Goal: Task Accomplishment & Management: Complete application form

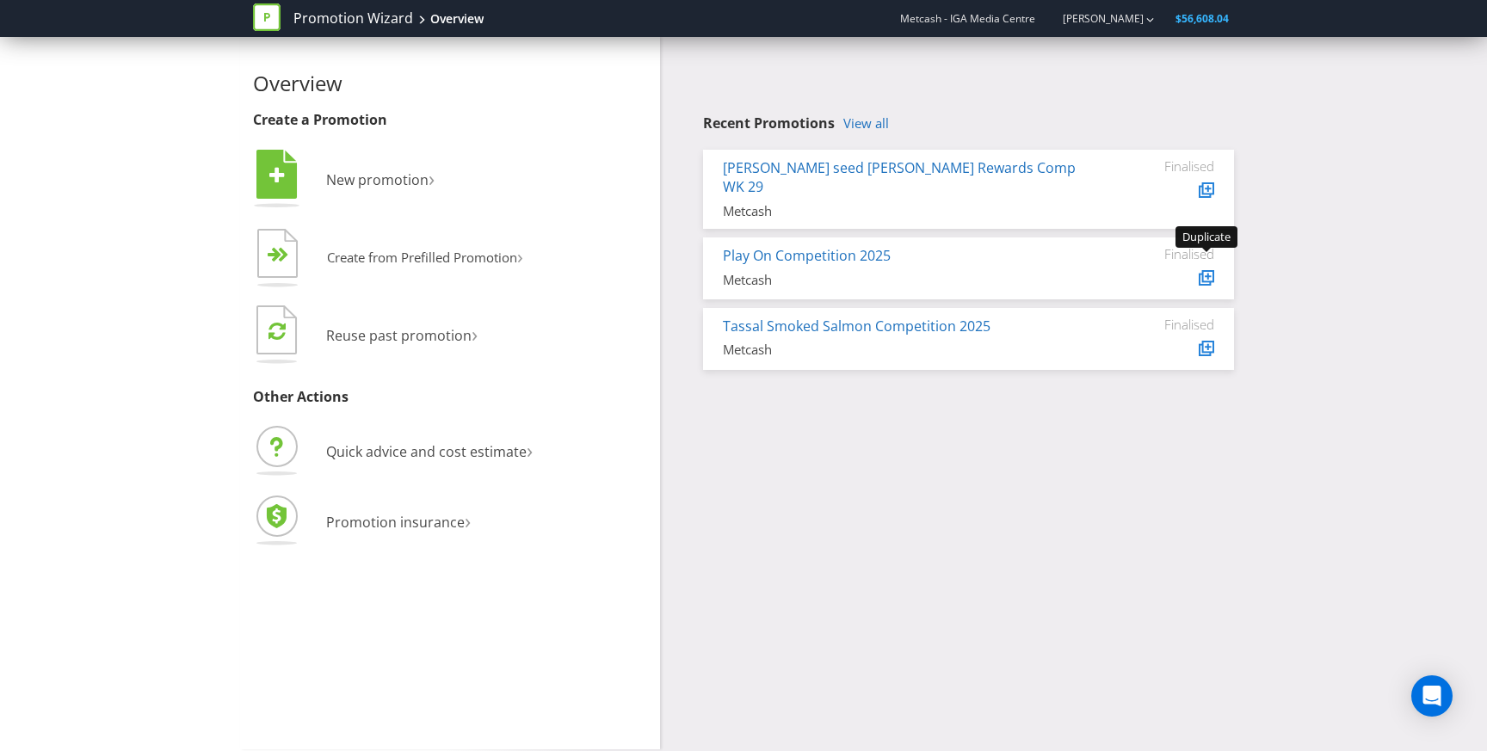
click at [1206, 272] on icon at bounding box center [1208, 276] width 9 height 9
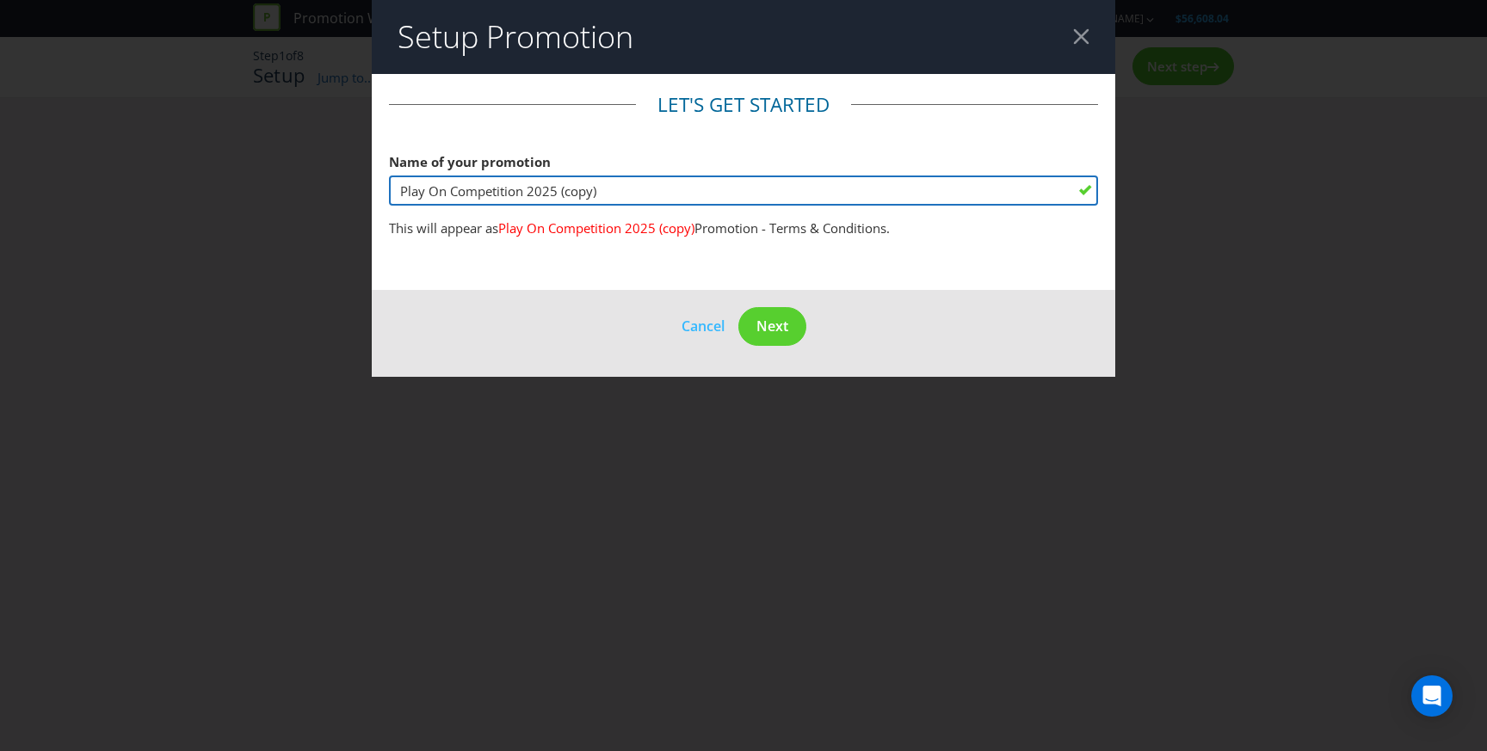
click at [613, 192] on input "Play On Competition 2025 (copy)" at bounding box center [743, 191] width 709 height 30
drag, startPoint x: 444, startPoint y: 186, endPoint x: 261, endPoint y: 183, distance: 183.3
click at [261, 183] on div "Setup Promotion Let's get started Name of your promotion Play On Competition 20…" at bounding box center [743, 375] width 1487 height 751
type input "Freezer Competition 2025"
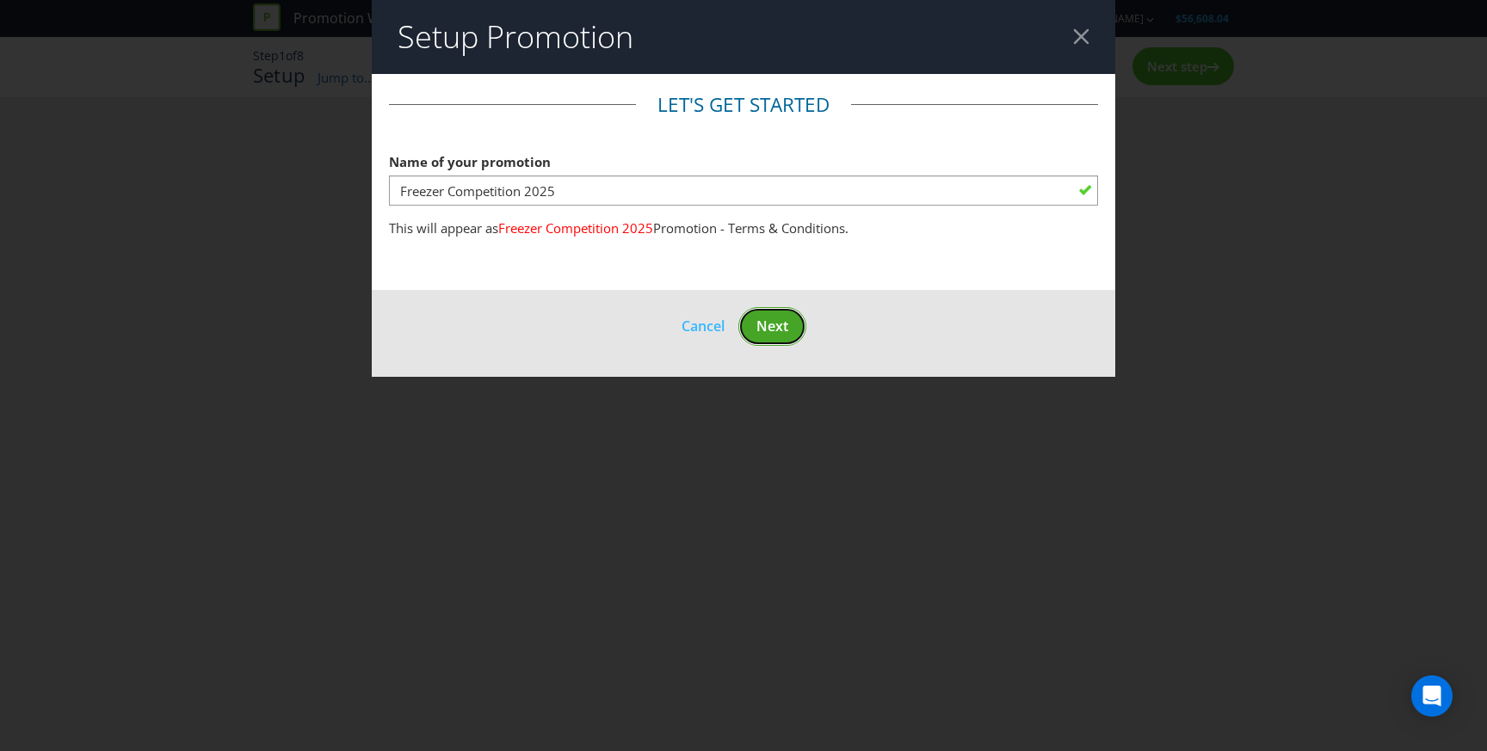
click at [776, 322] on span "Next" at bounding box center [772, 326] width 32 height 19
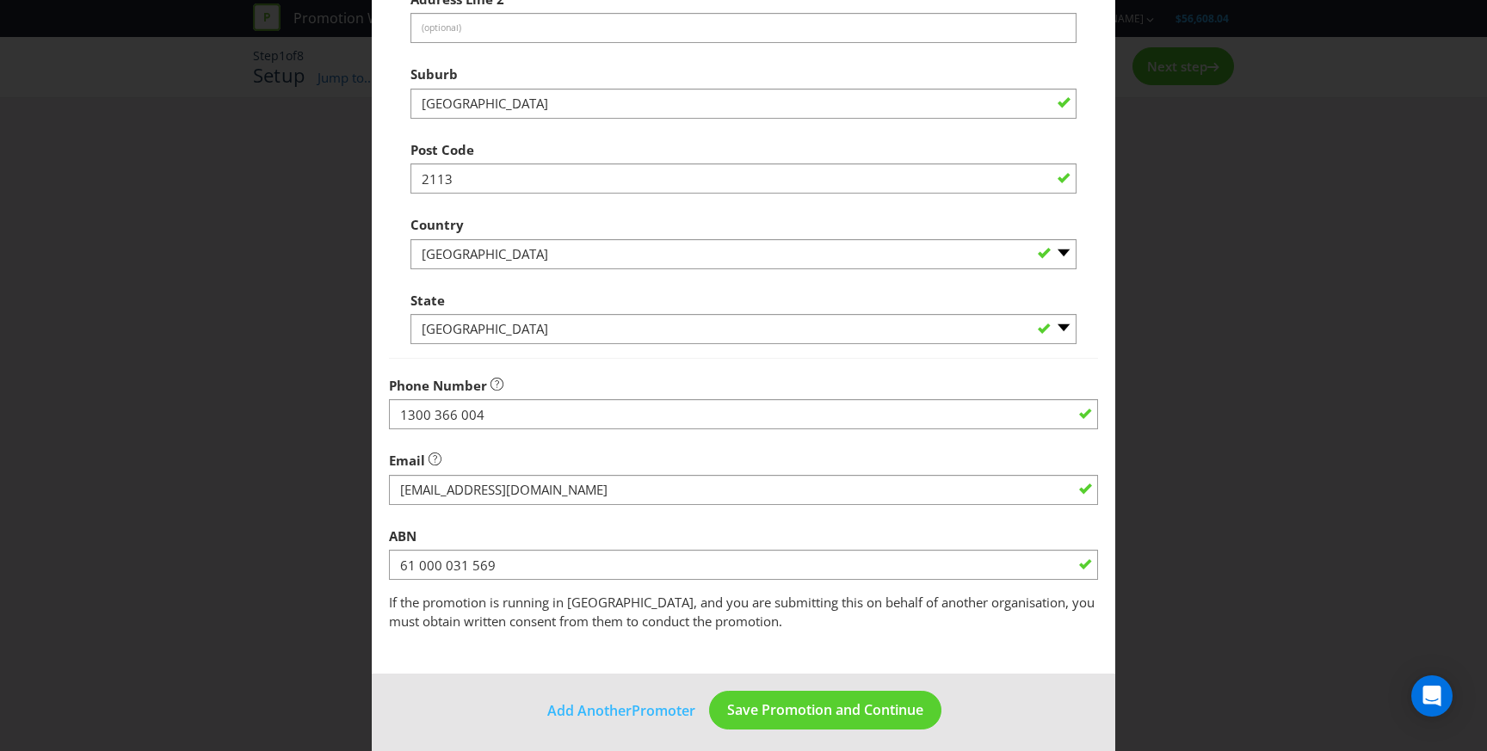
scroll to position [372, 0]
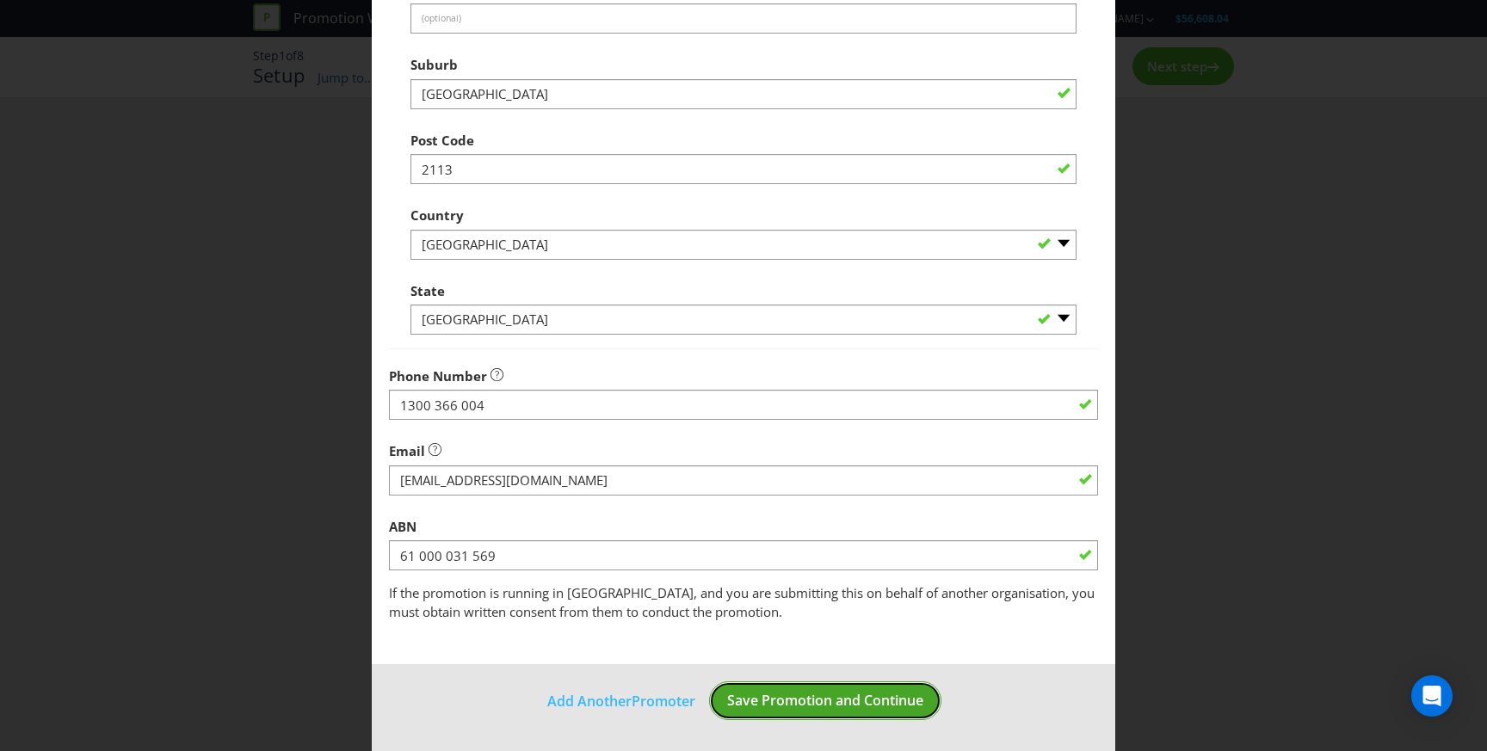
click at [830, 708] on span "Save Promotion and Continue" at bounding box center [825, 700] width 196 height 19
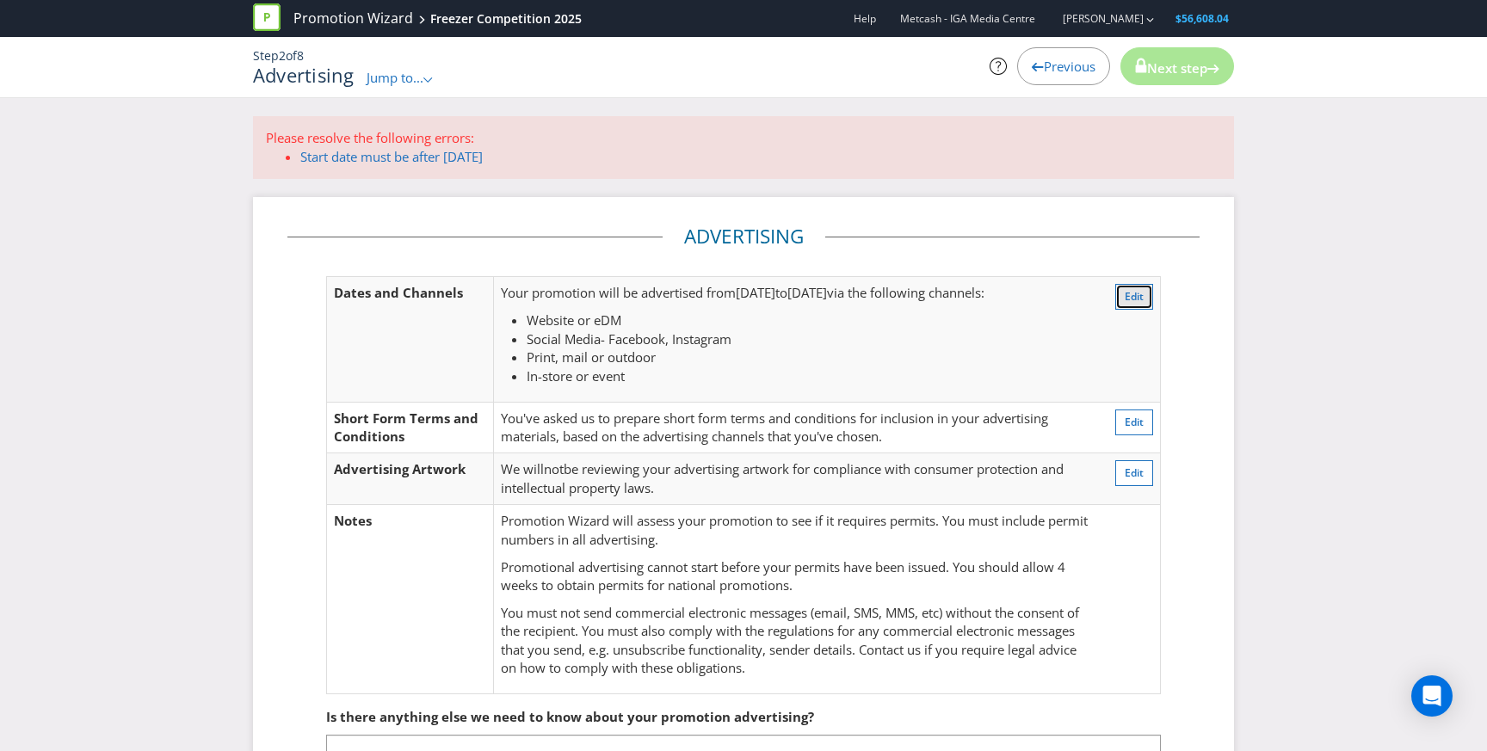
click at [1132, 288] on button "Edit" at bounding box center [1134, 297] width 38 height 26
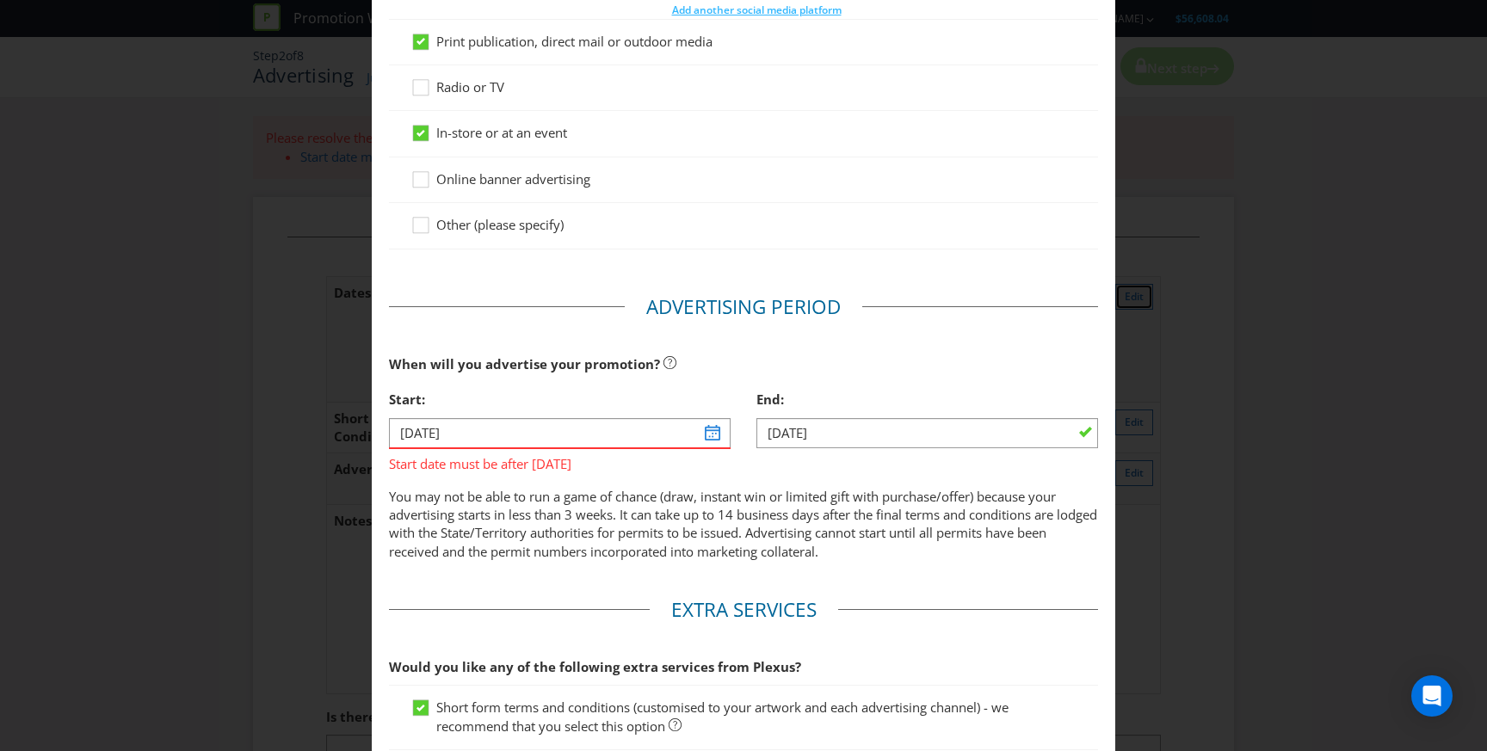
scroll to position [478, 0]
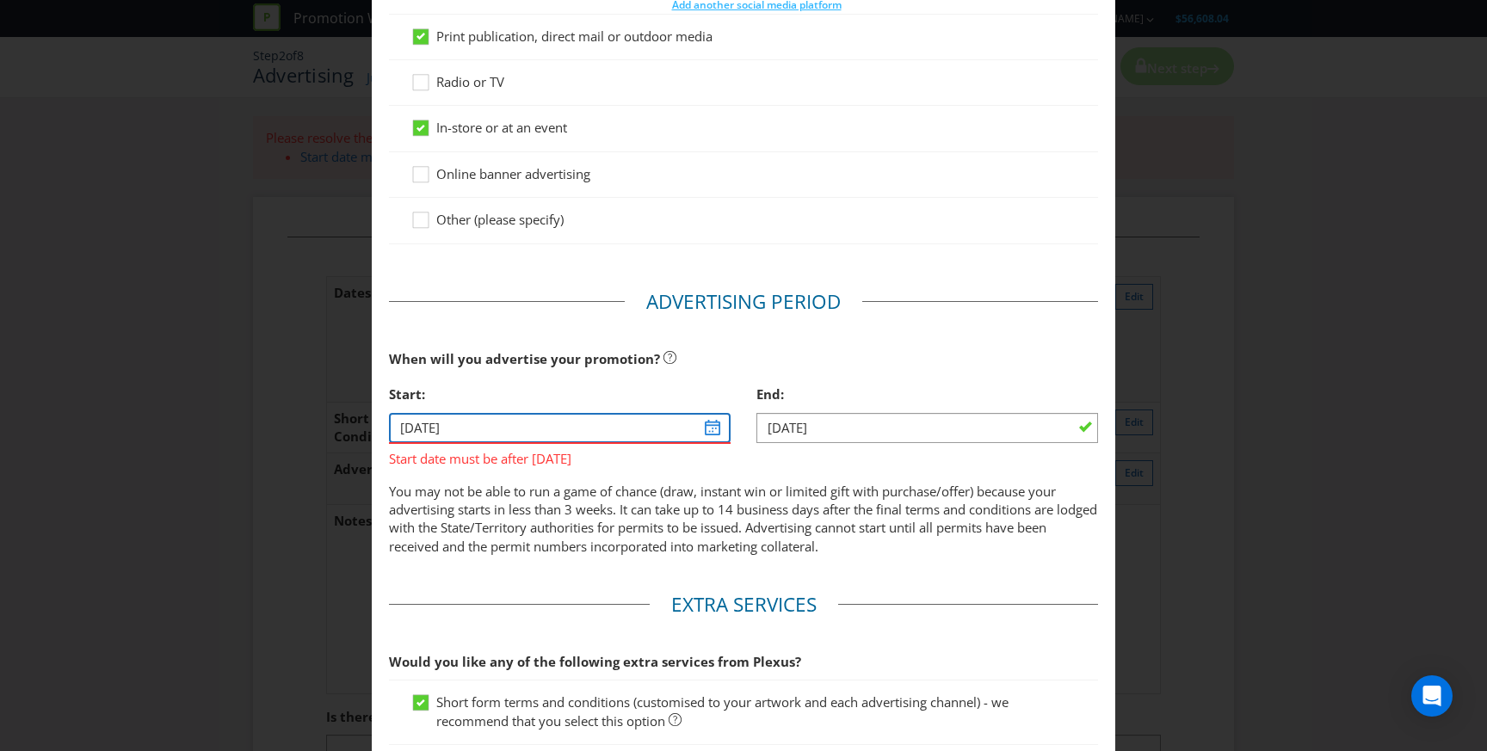
click at [713, 420] on input "[DATE]" at bounding box center [560, 428] width 342 height 30
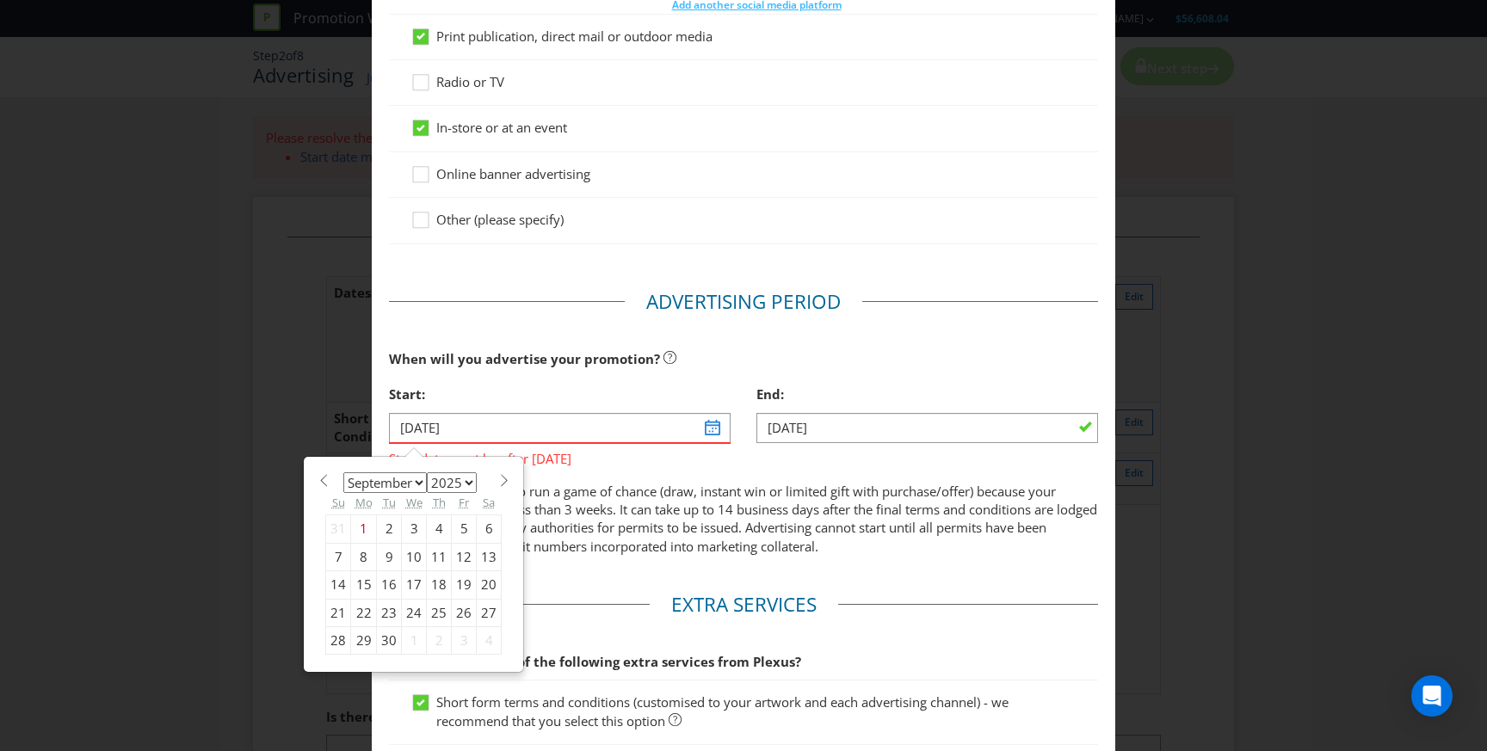
click at [497, 491] on div "Sa" at bounding box center [489, 503] width 25 height 25
click at [497, 489] on div "January February March April May June July August September October November [D…" at bounding box center [413, 565] width 176 height 182
click at [497, 483] on span at bounding box center [503, 480] width 13 height 13
click at [497, 482] on span at bounding box center [503, 480] width 13 height 13
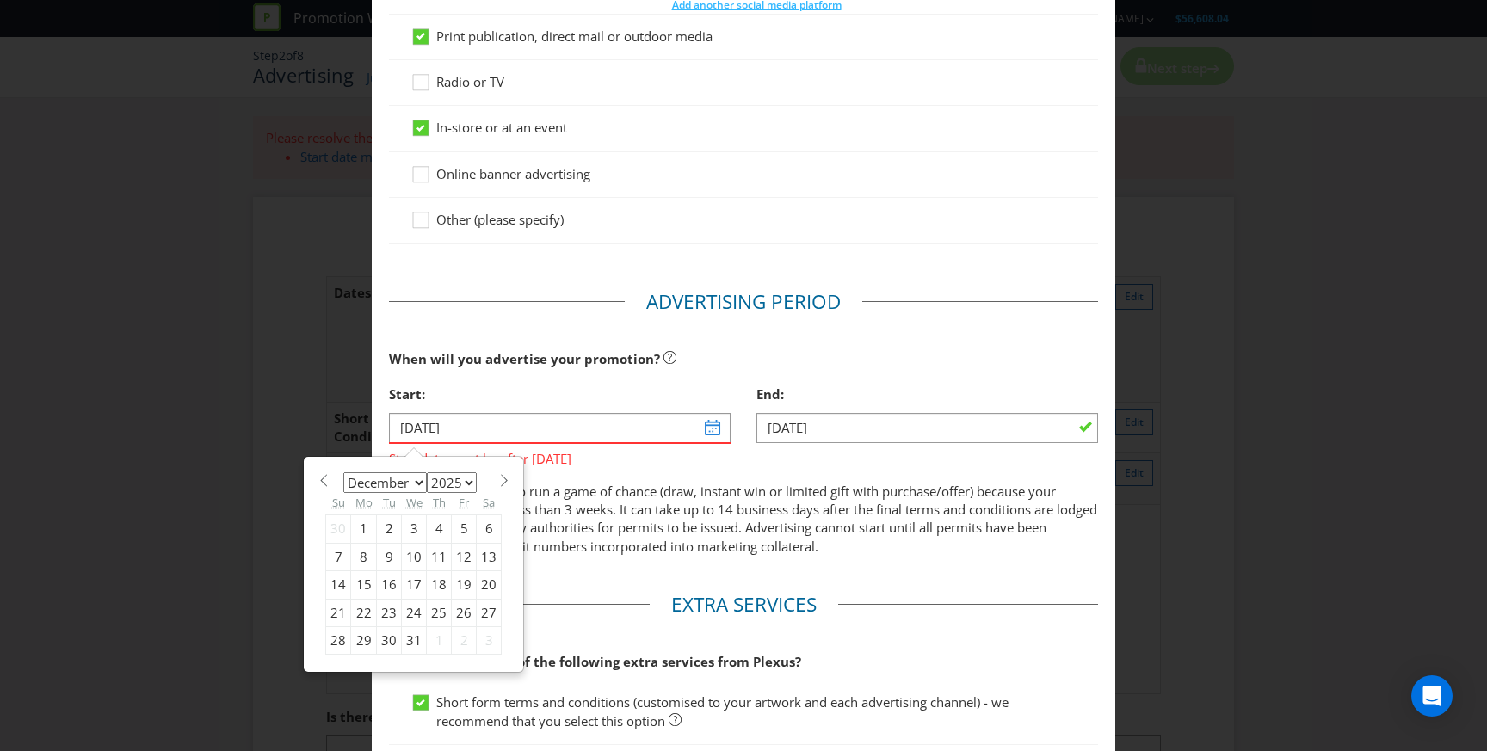
click at [497, 482] on span at bounding box center [503, 480] width 13 height 13
select select "0"
select select "2026"
click at [410, 584] on div "14" at bounding box center [414, 585] width 25 height 28
type input "[DATE]"
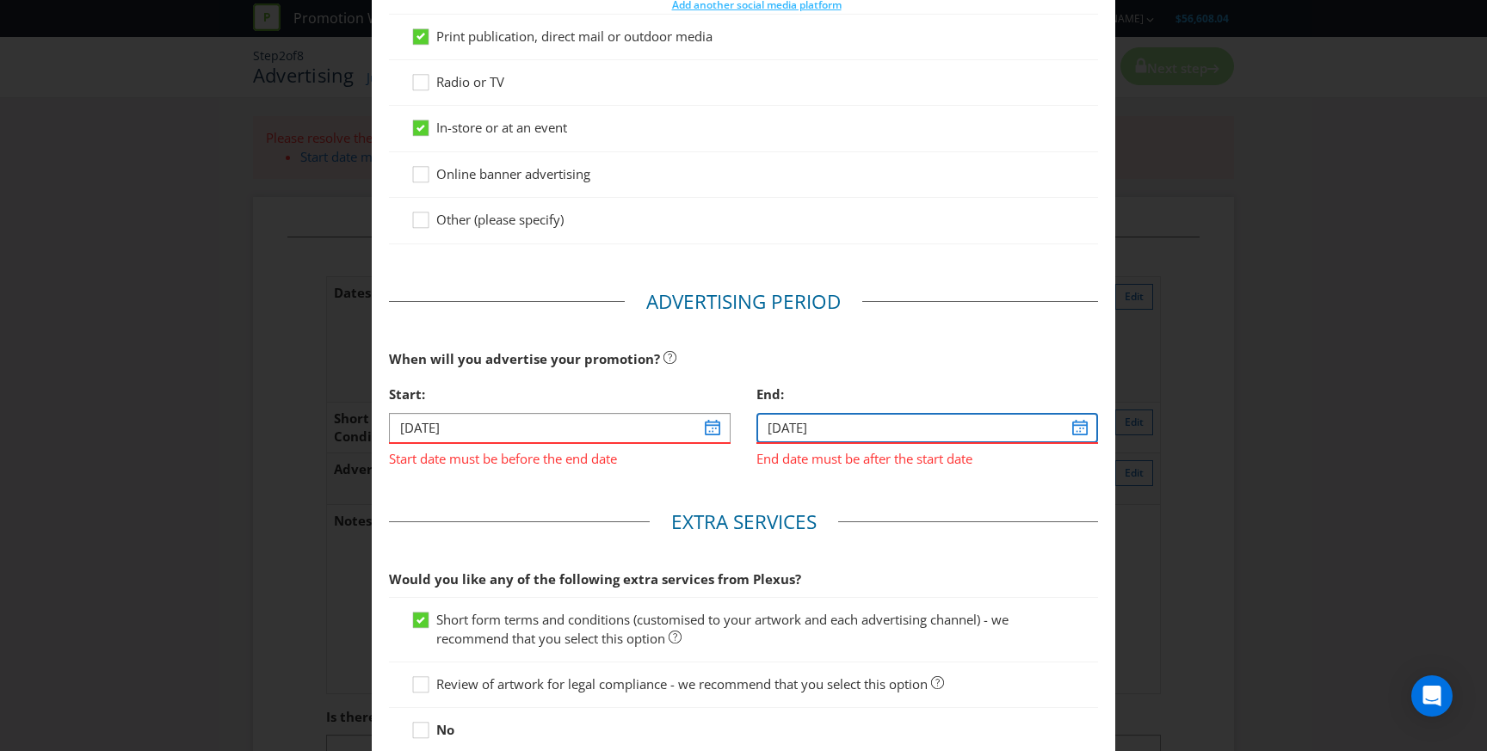
click at [1085, 426] on input "[DATE]" at bounding box center [927, 428] width 342 height 30
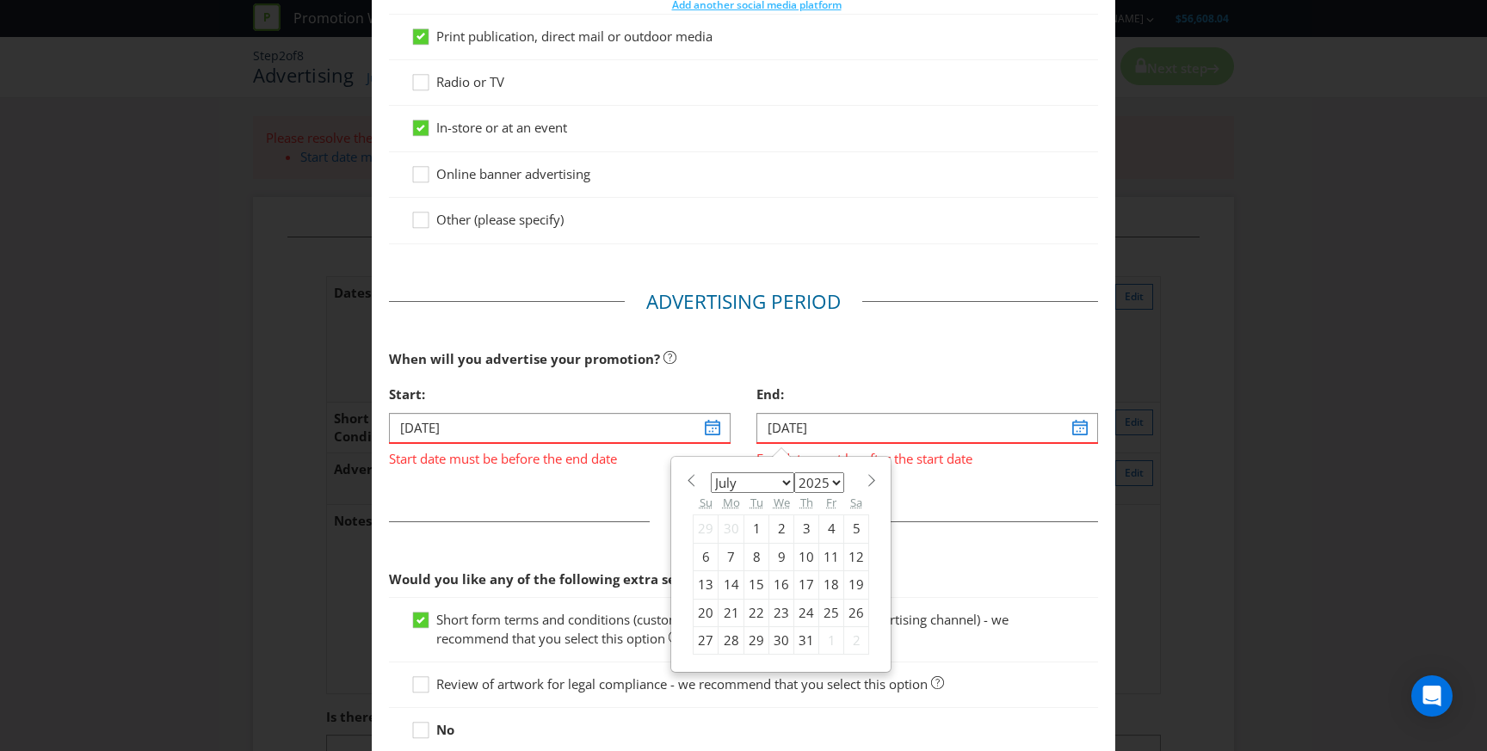
click at [867, 472] on div "January February March April May June July August September October November [D…" at bounding box center [781, 565] width 194 height 199
click at [867, 476] on span at bounding box center [871, 480] width 13 height 13
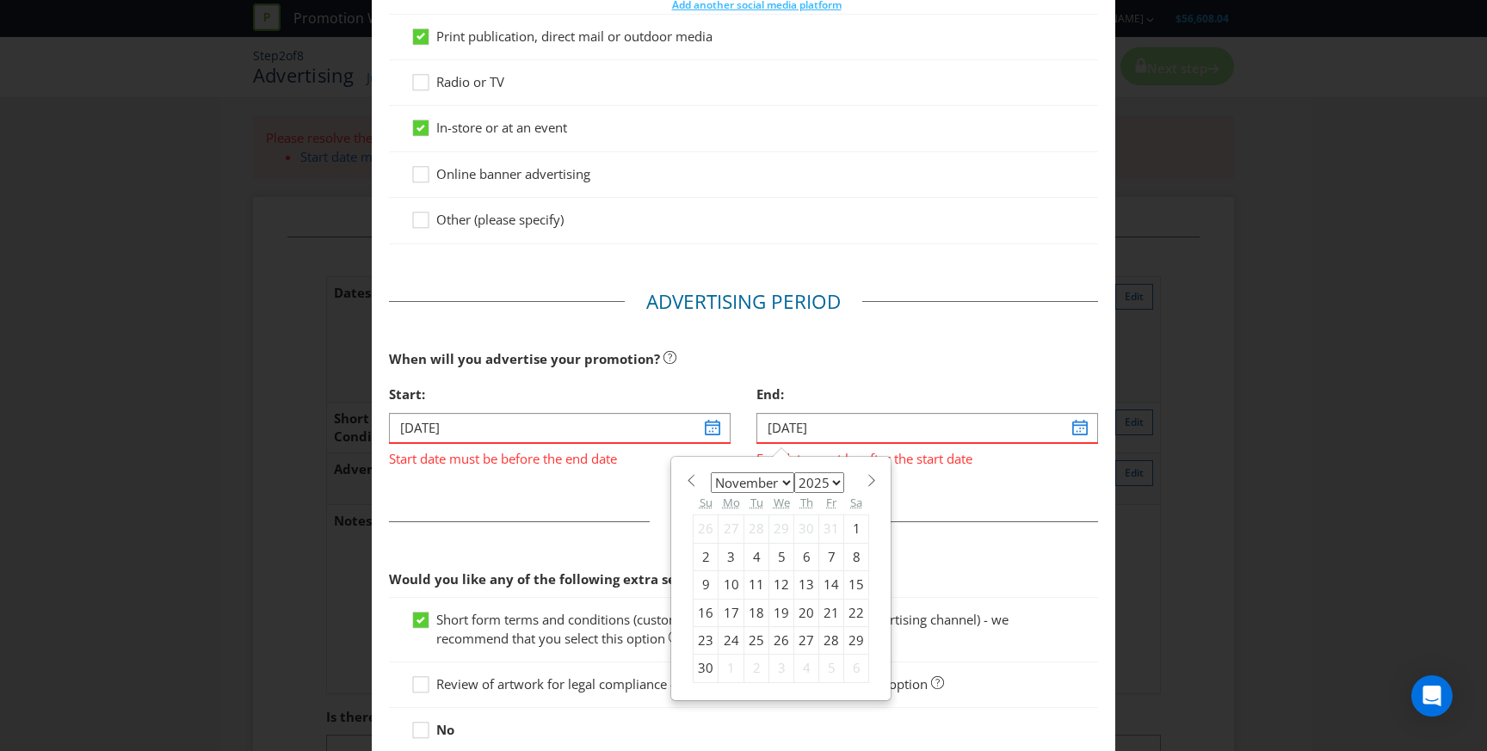
click at [867, 476] on span at bounding box center [871, 480] width 13 height 13
select select "0"
select select "2026"
click at [867, 476] on span at bounding box center [871, 480] width 13 height 13
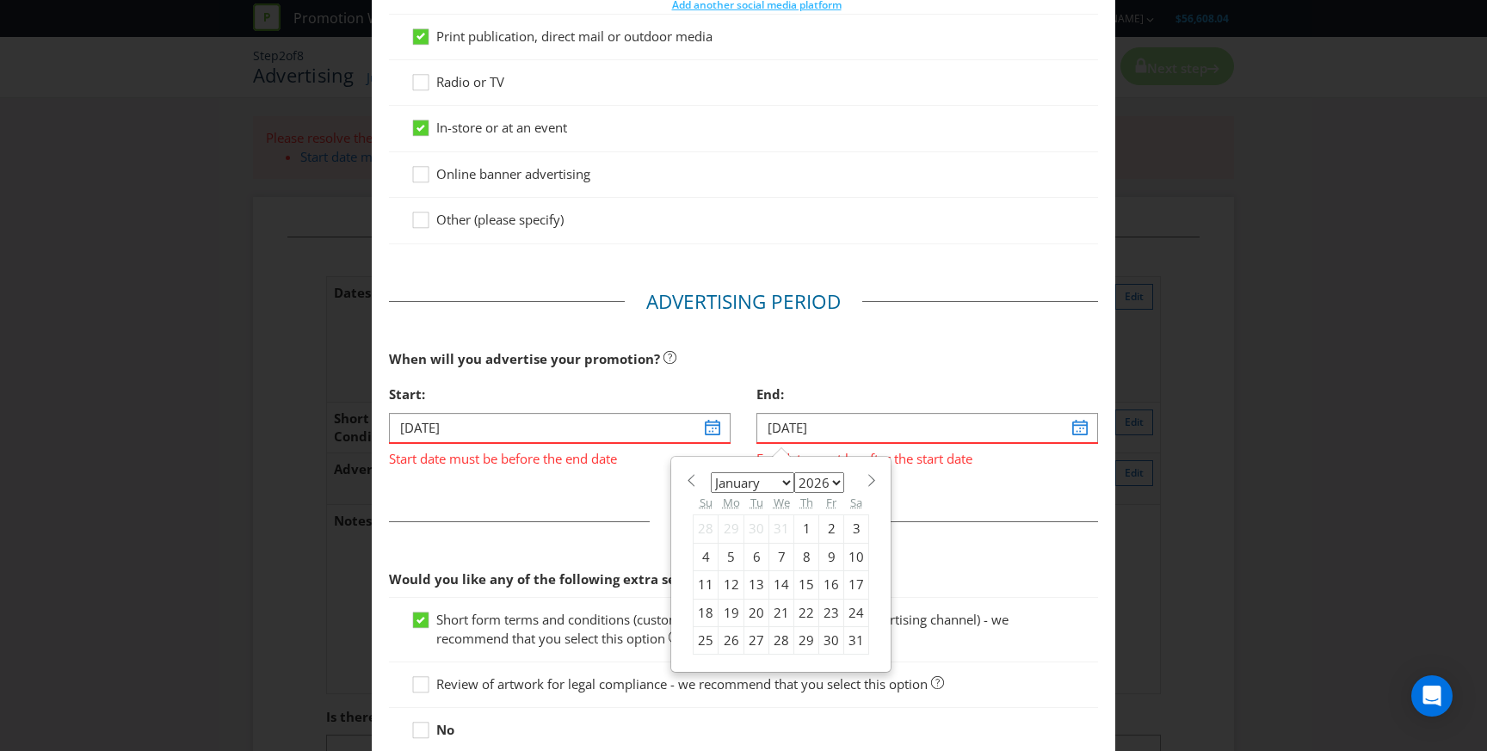
select select "1"
click at [756, 558] on div "10" at bounding box center [756, 557] width 25 height 28
type input "[DATE]"
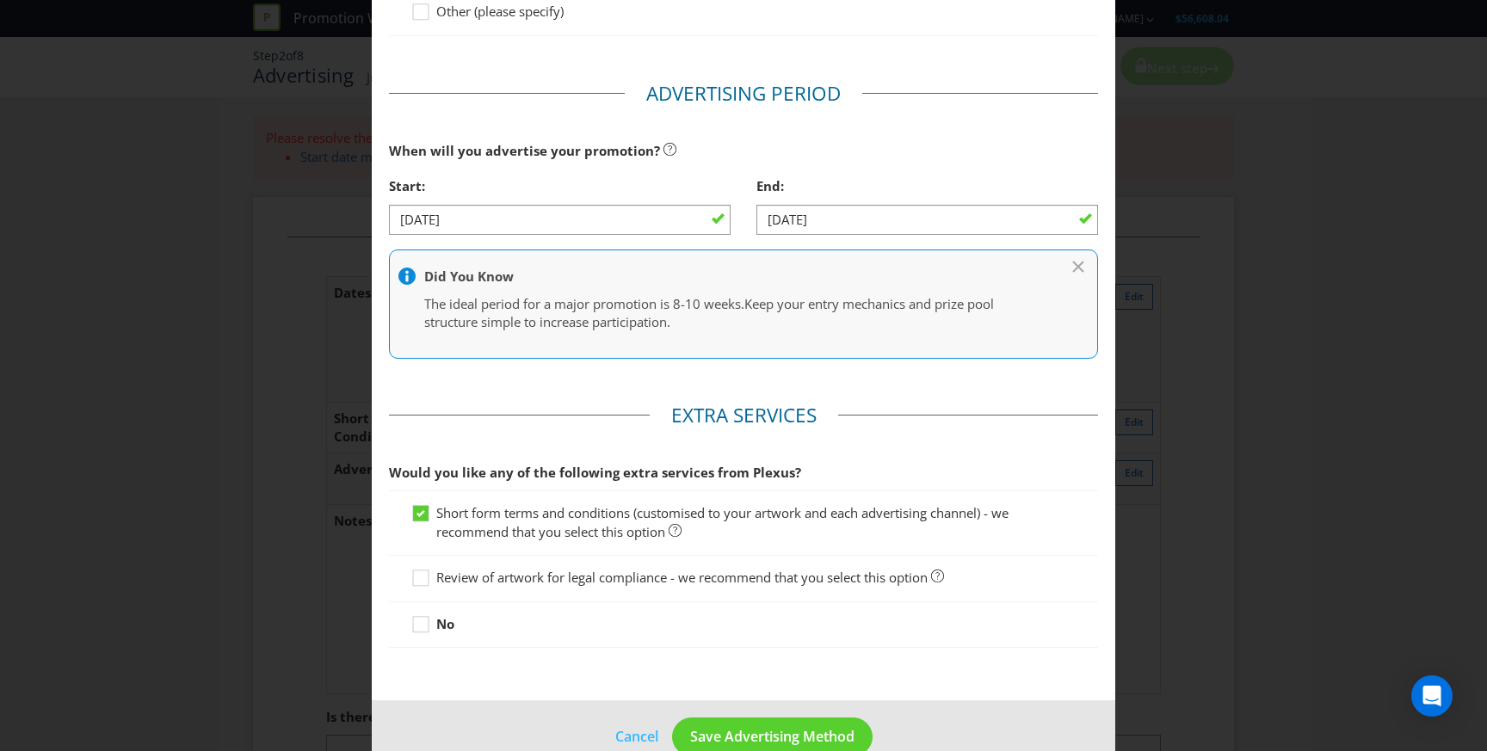
scroll to position [722, 0]
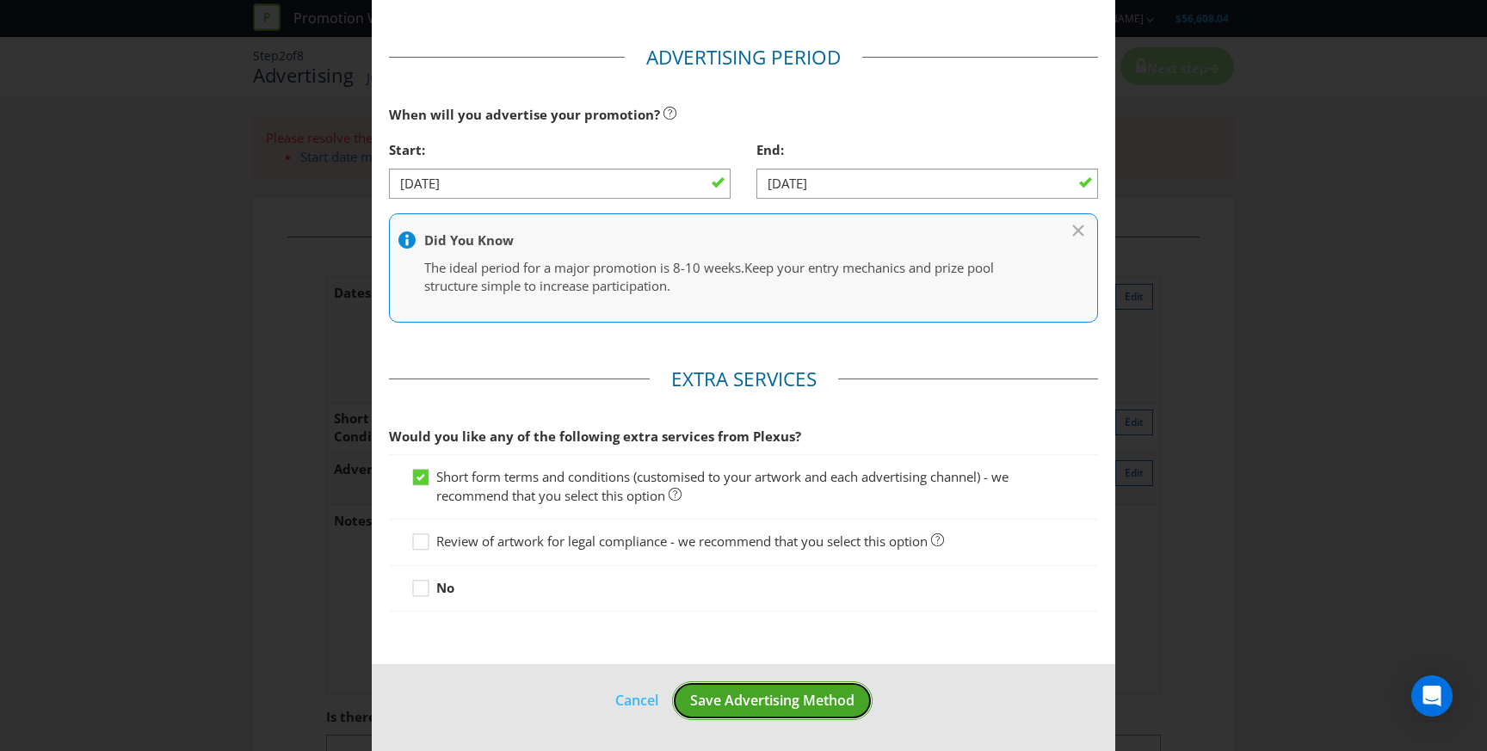
click at [763, 702] on span "Save Advertising Method" at bounding box center [772, 700] width 164 height 19
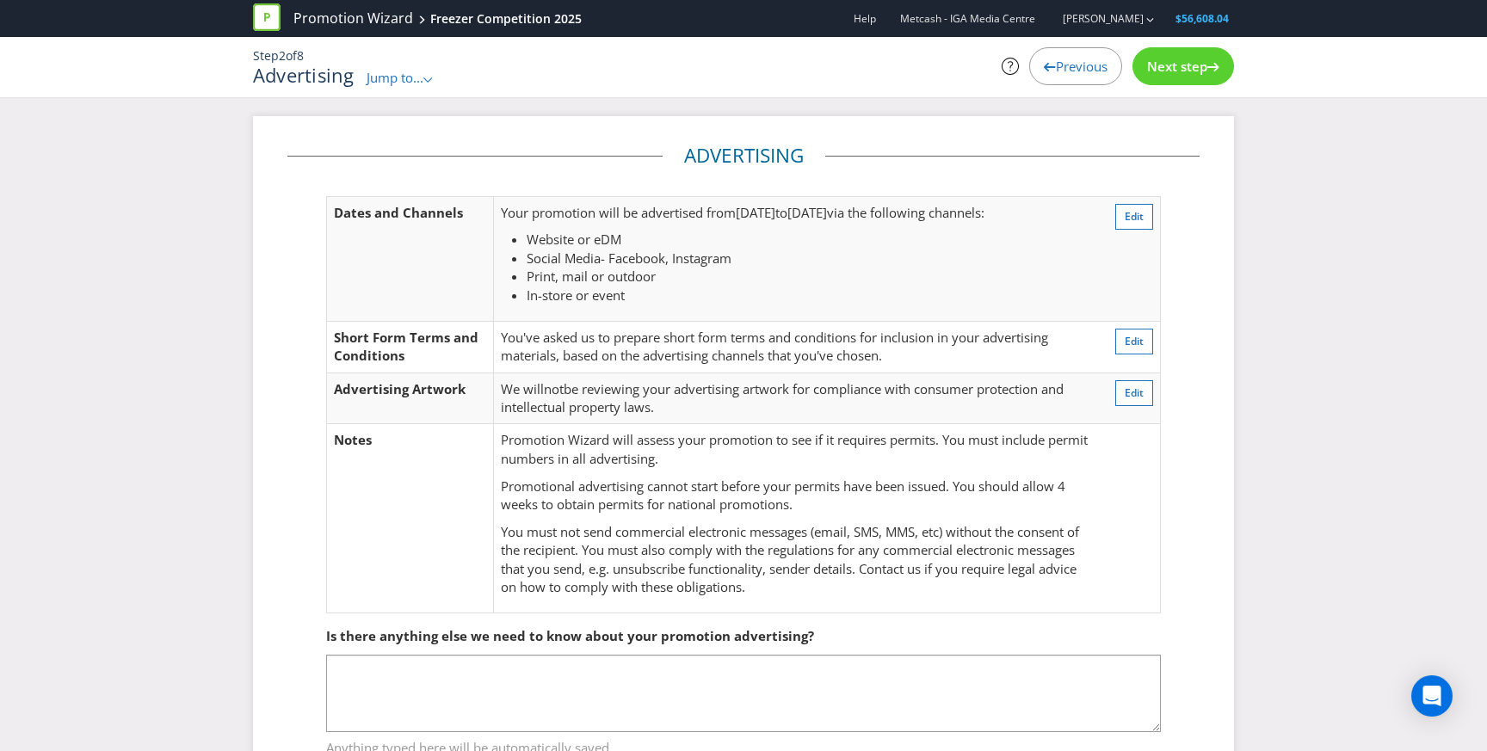
click at [1182, 64] on span "Next step" at bounding box center [1177, 66] width 60 height 17
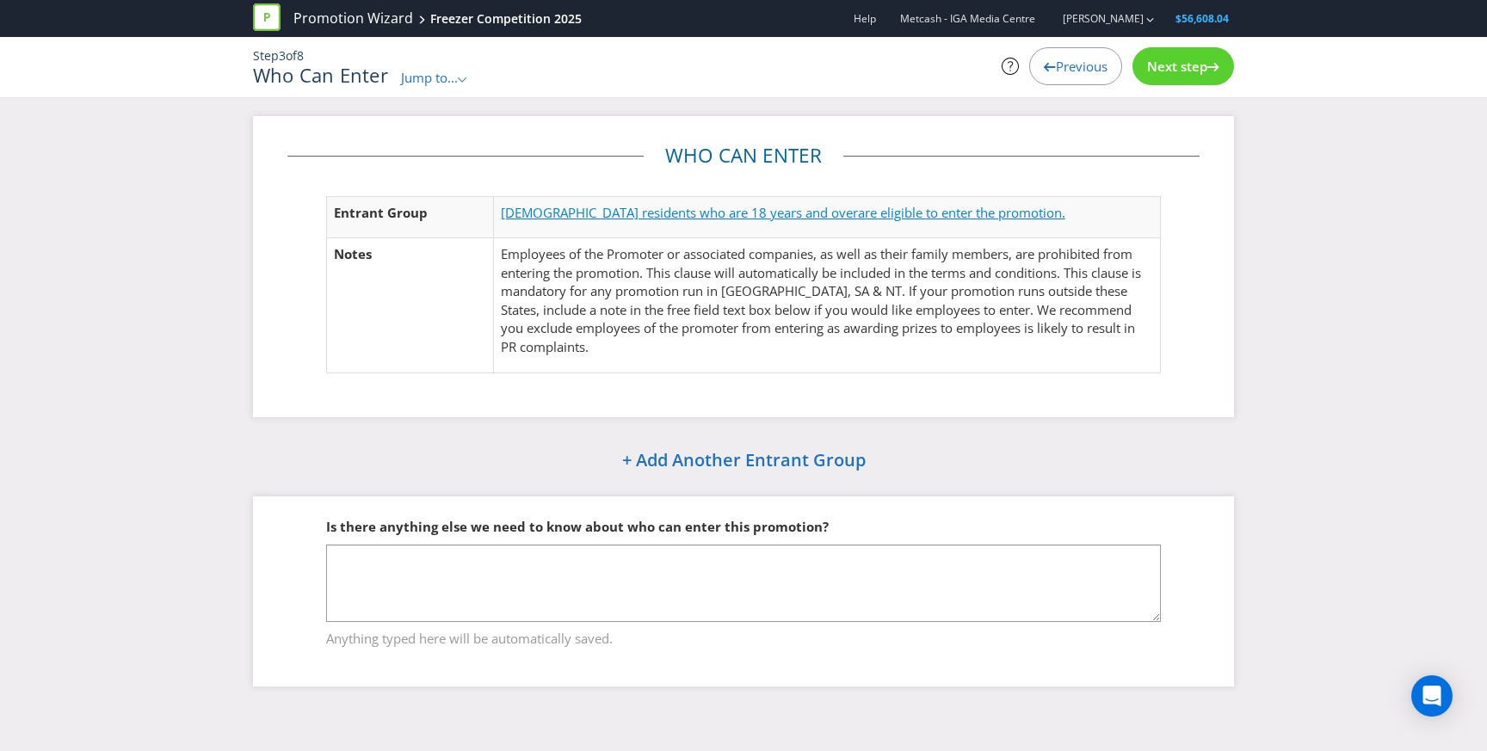
click at [774, 214] on span "[DEMOGRAPHIC_DATA] residents who are 18 years and over" at bounding box center [679, 212] width 357 height 17
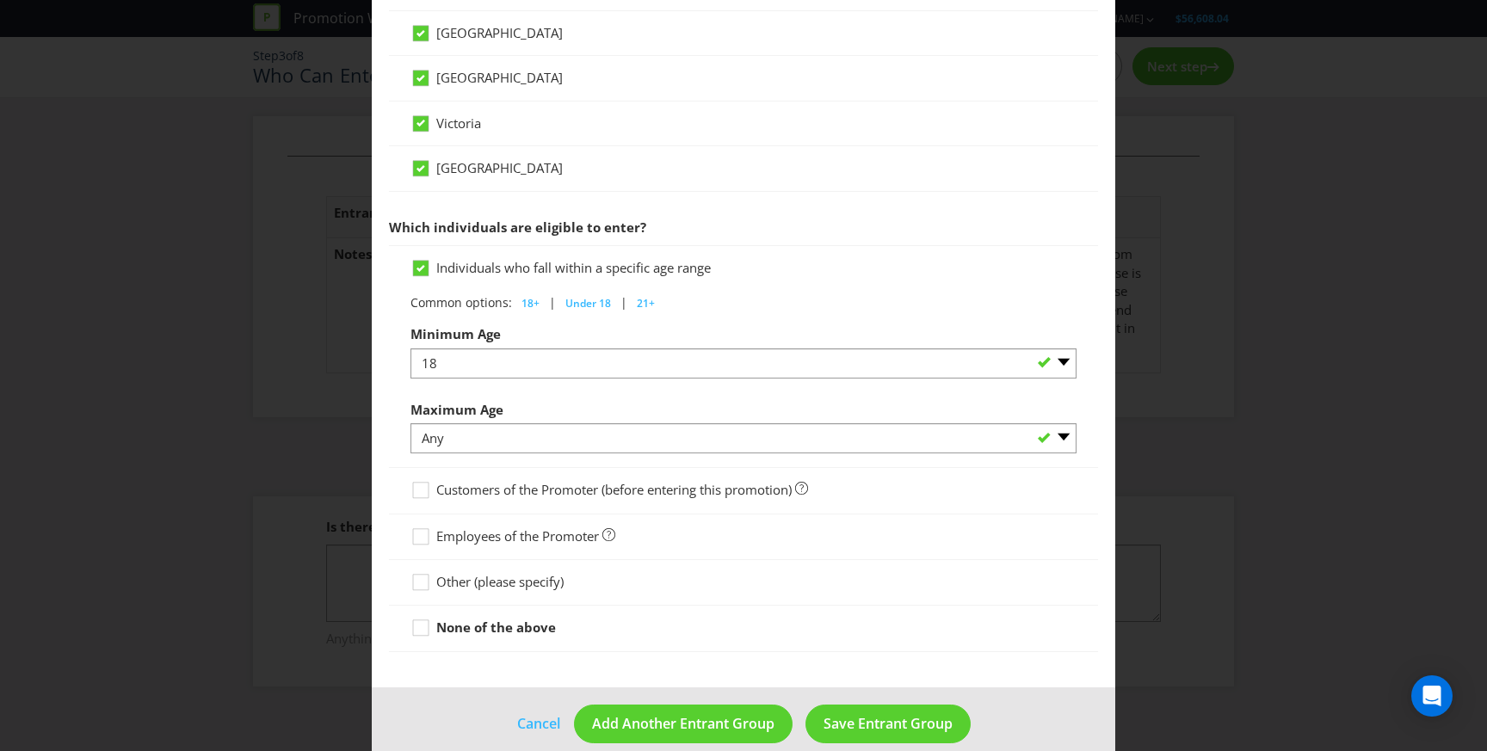
scroll to position [719, 0]
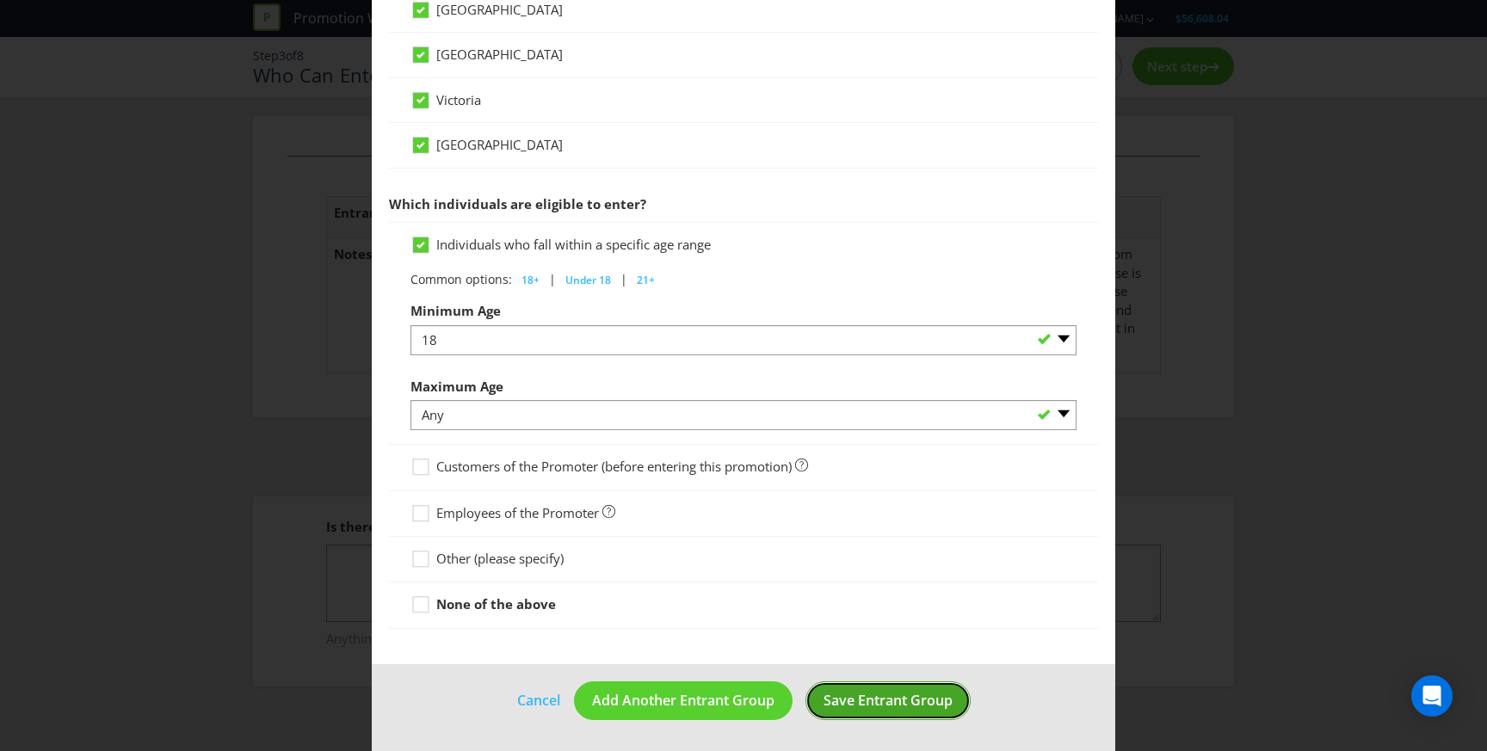
click at [873, 715] on button "Save Entrant Group" at bounding box center [887, 701] width 165 height 39
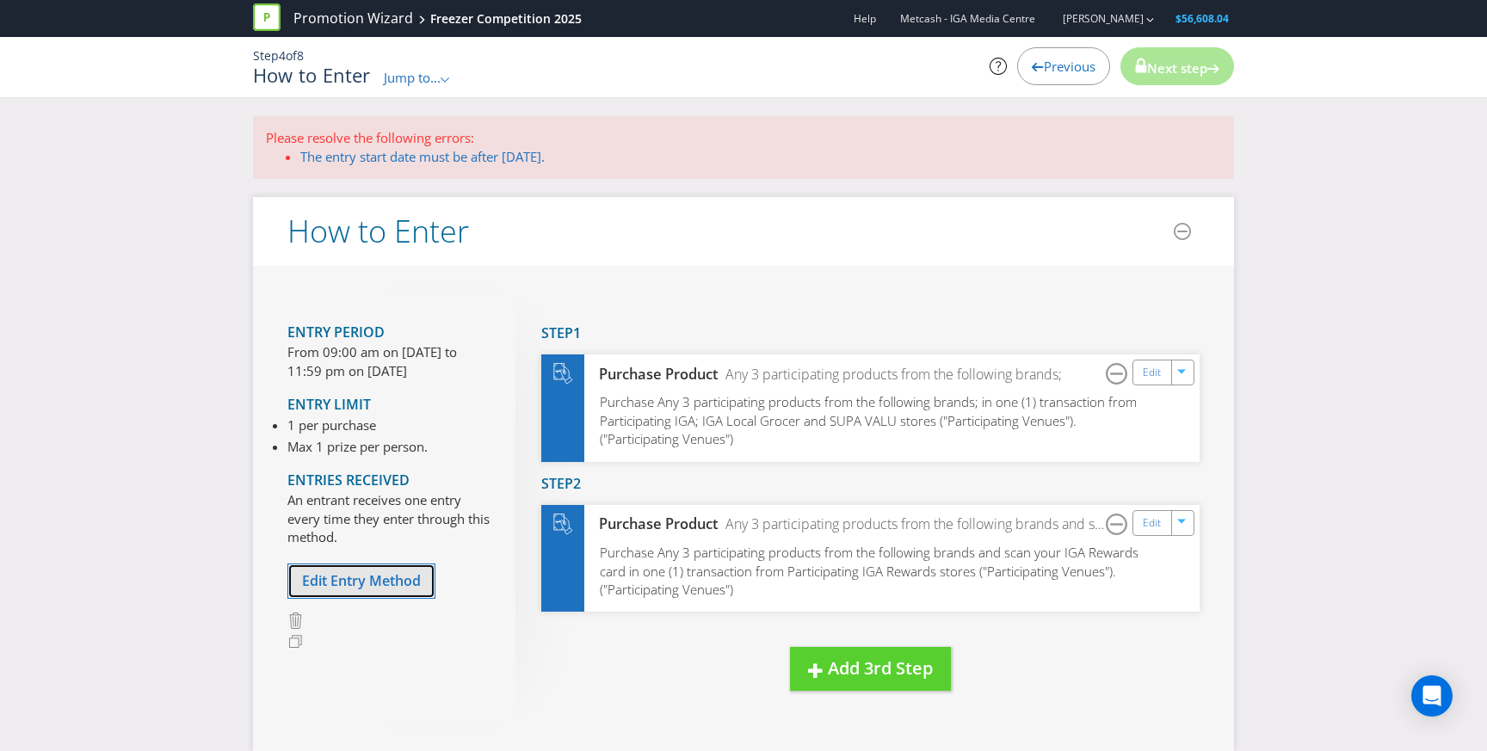
click at [388, 582] on span "Edit Entry Method" at bounding box center [361, 580] width 119 height 19
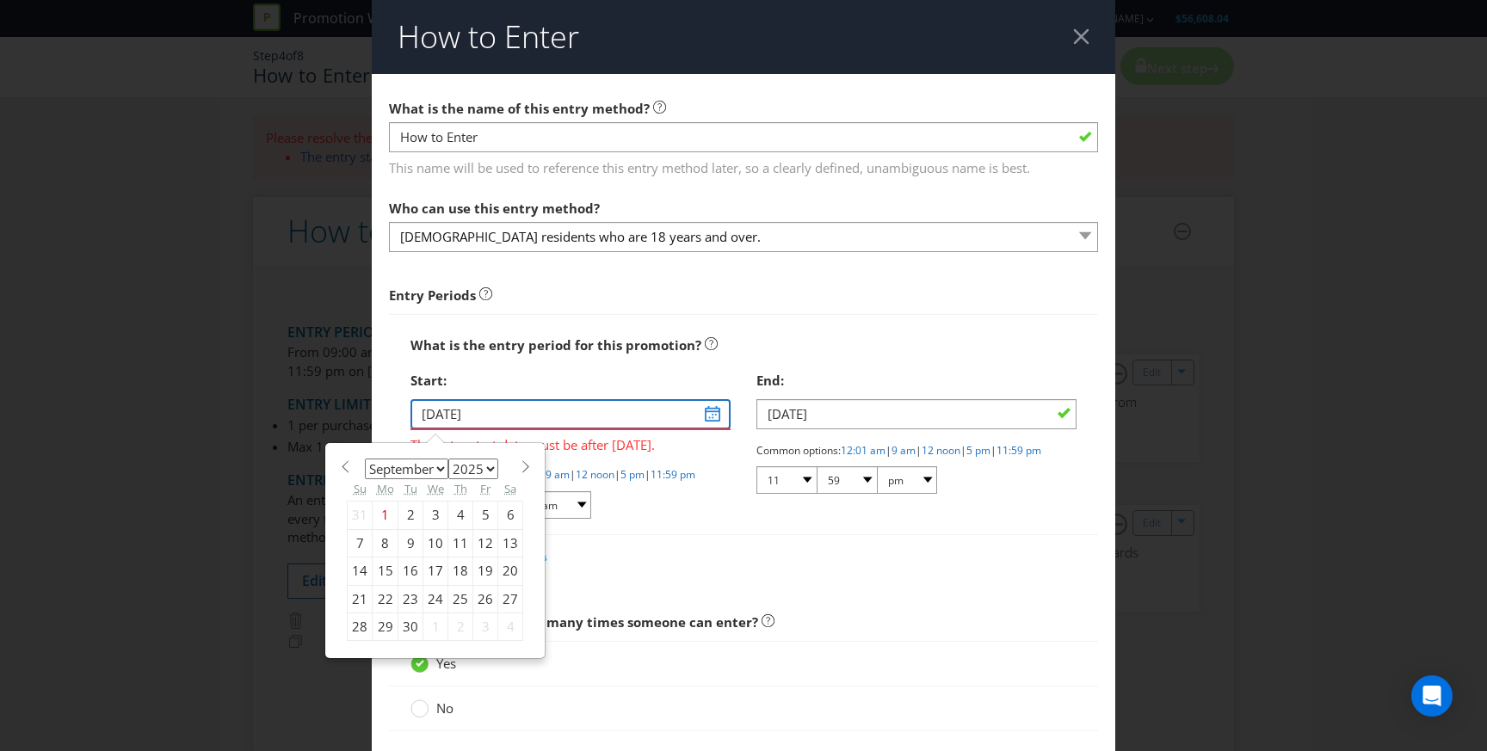
click at [715, 410] on input "[DATE]" at bounding box center [570, 414] width 320 height 30
click at [519, 467] on span at bounding box center [525, 466] width 13 height 13
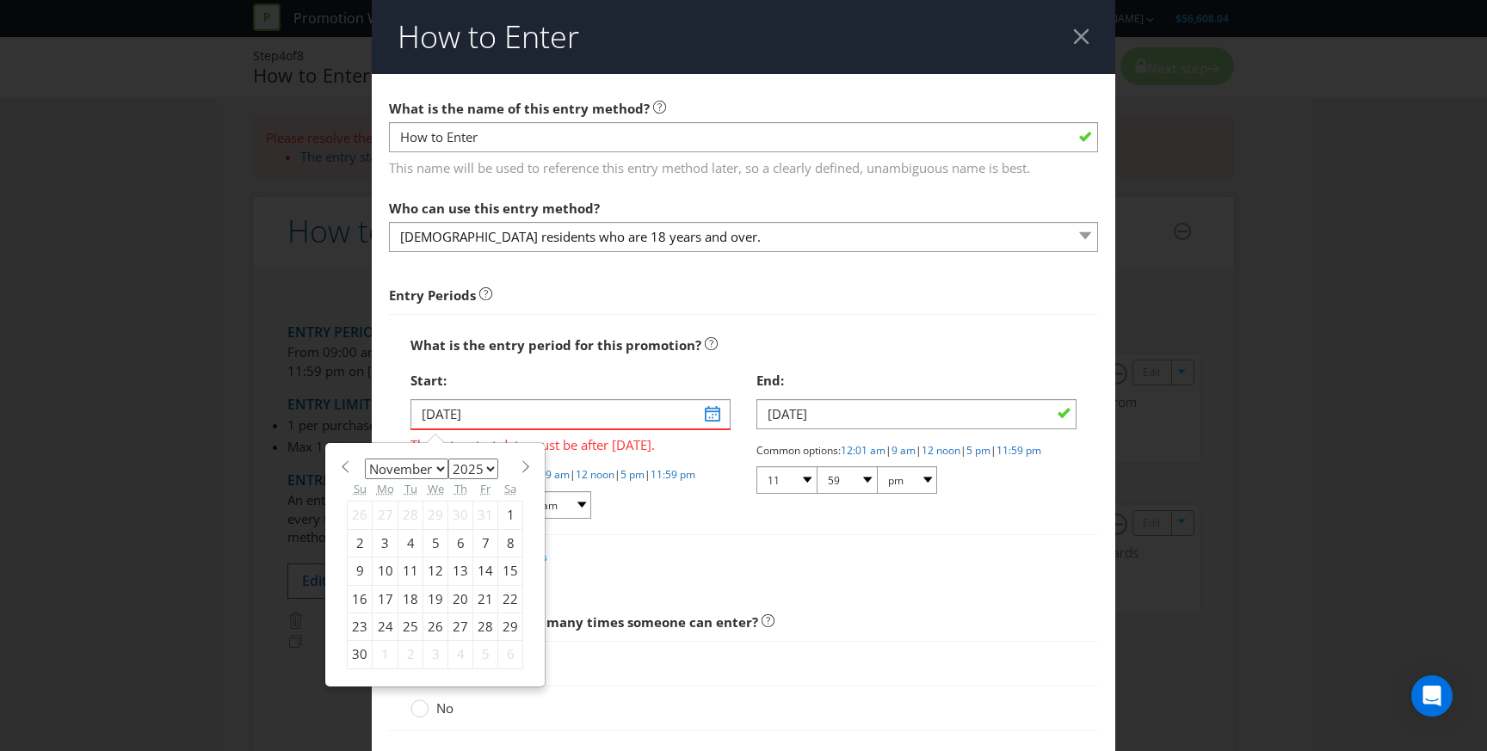
click at [519, 467] on span at bounding box center [525, 466] width 13 height 13
select select "0"
select select "2026"
click at [437, 568] on div "14" at bounding box center [435, 572] width 25 height 28
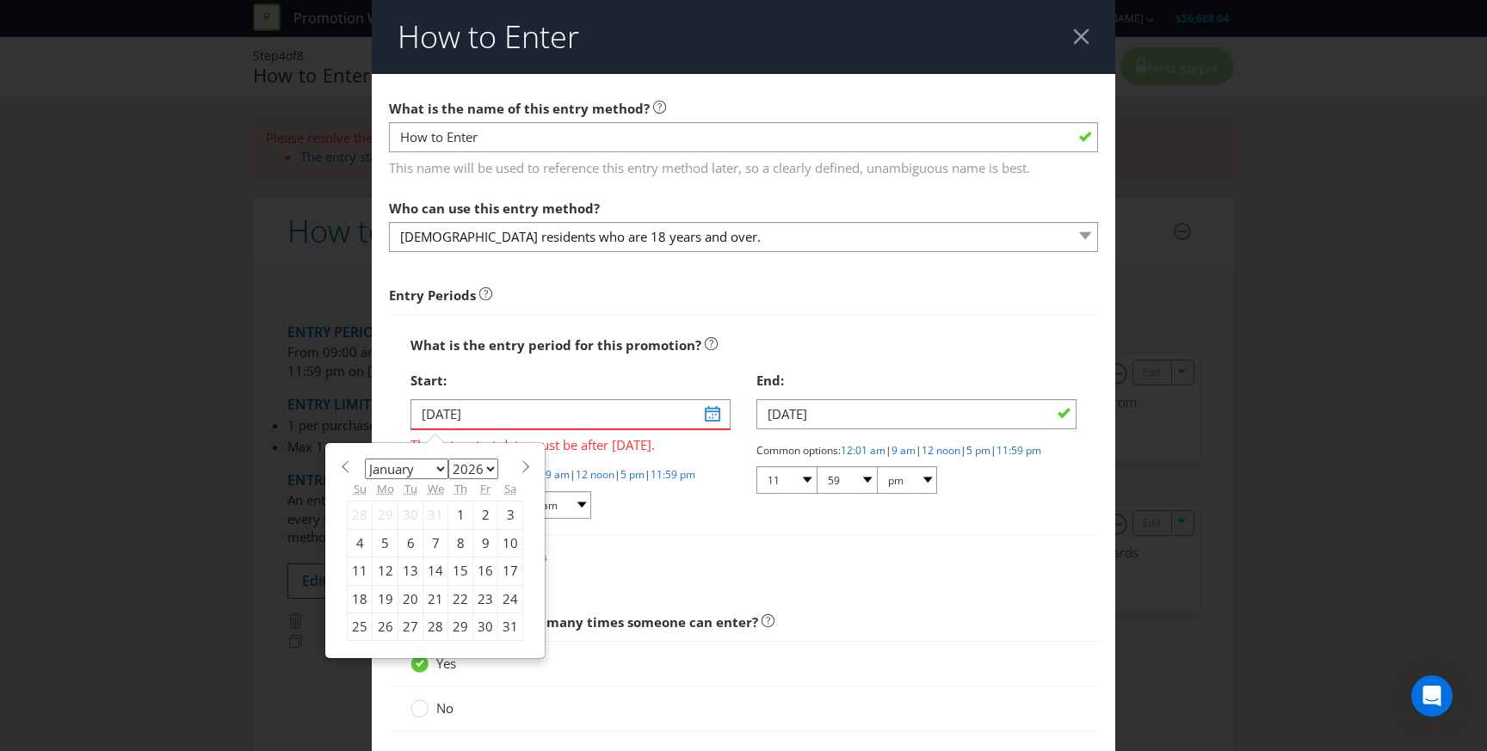
type input "[DATE]"
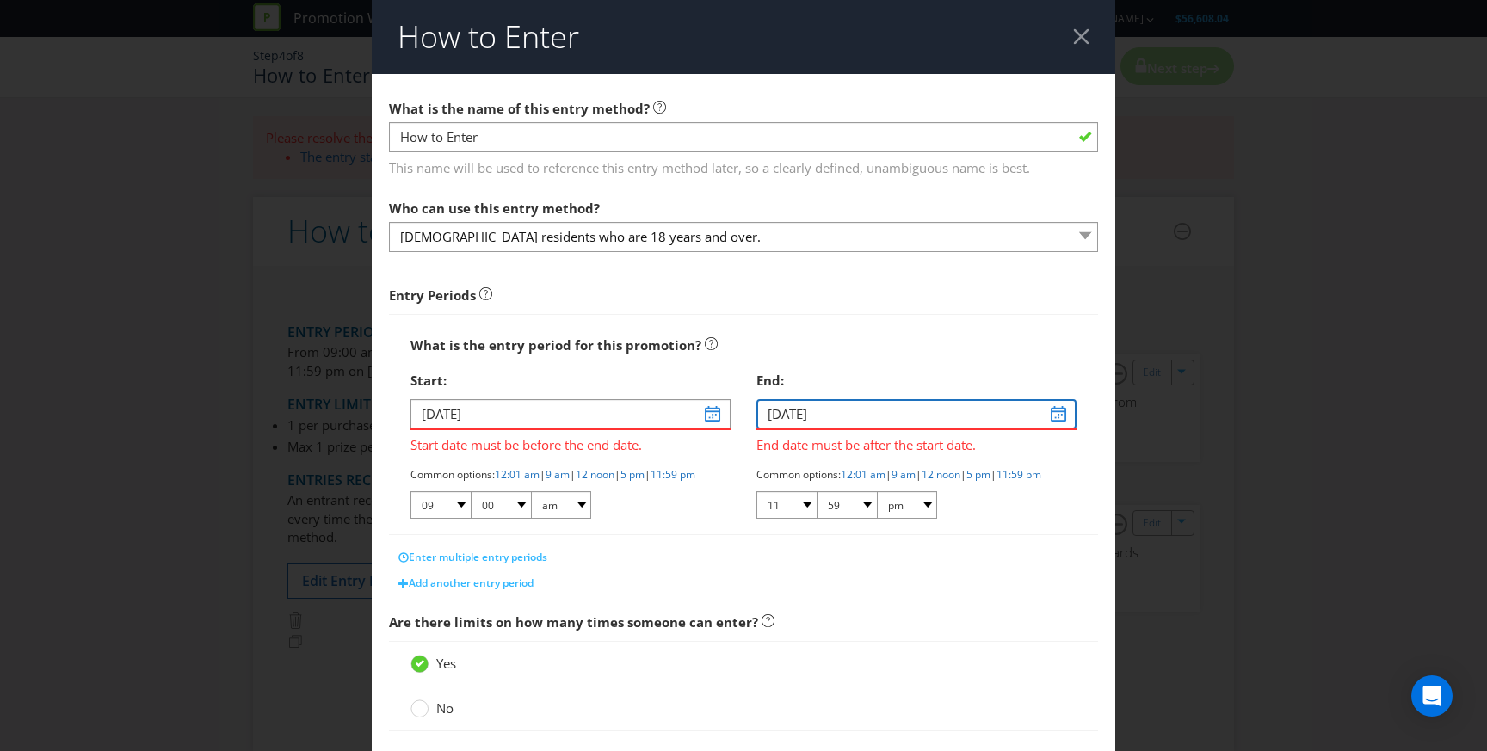
click at [1062, 420] on input "[DATE]" at bounding box center [916, 414] width 320 height 30
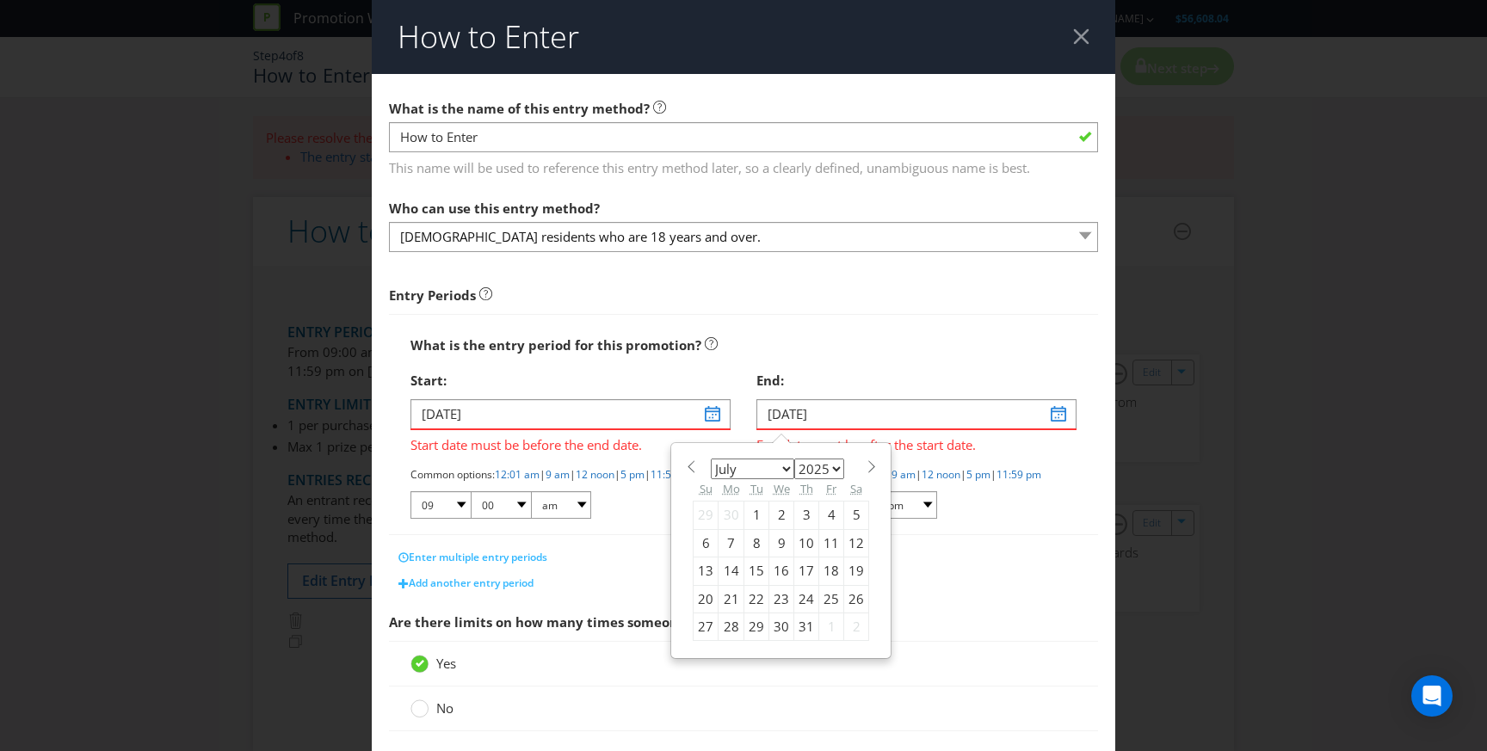
click at [869, 466] on span at bounding box center [871, 466] width 13 height 13
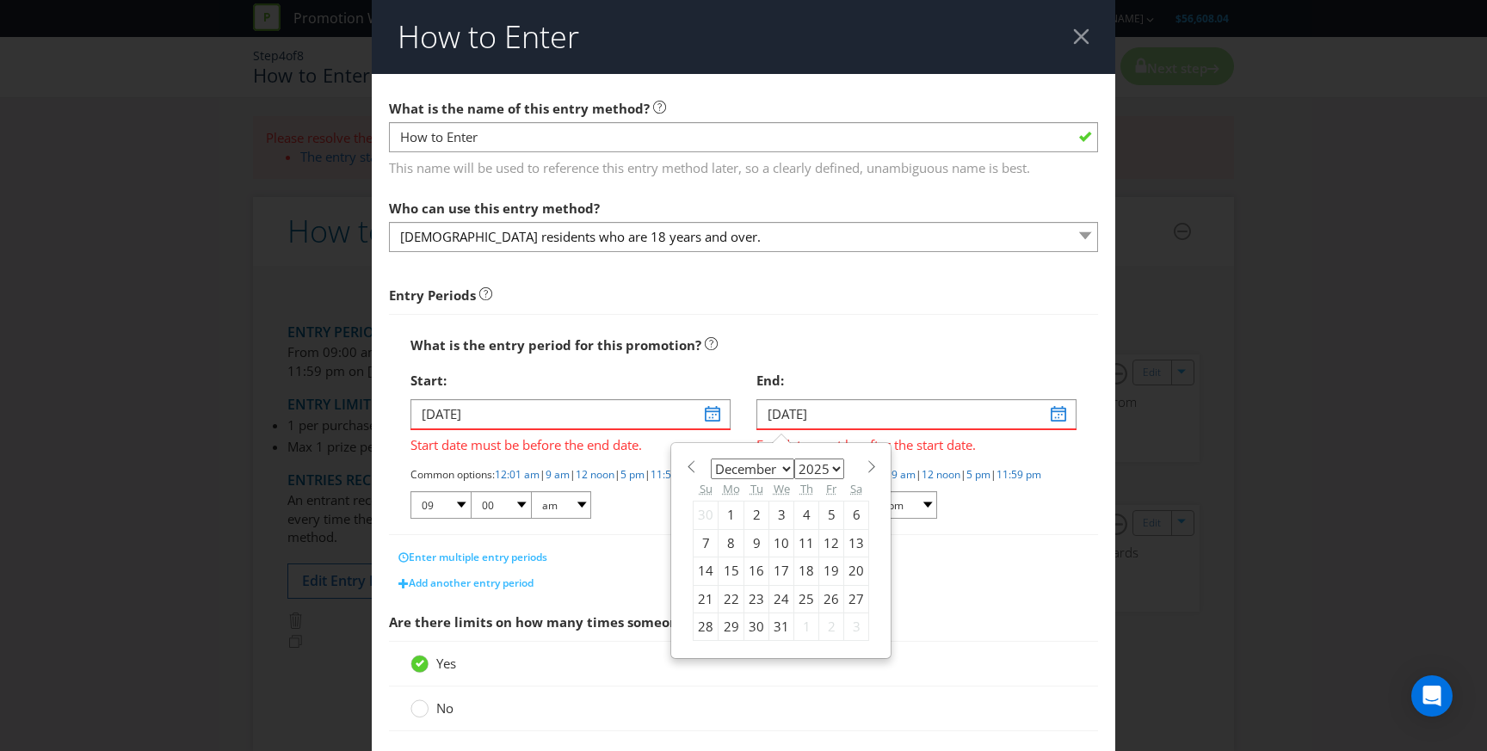
click at [869, 466] on span at bounding box center [871, 466] width 13 height 13
select select "0"
select select "2026"
click at [869, 466] on span at bounding box center [871, 466] width 13 height 13
select select "1"
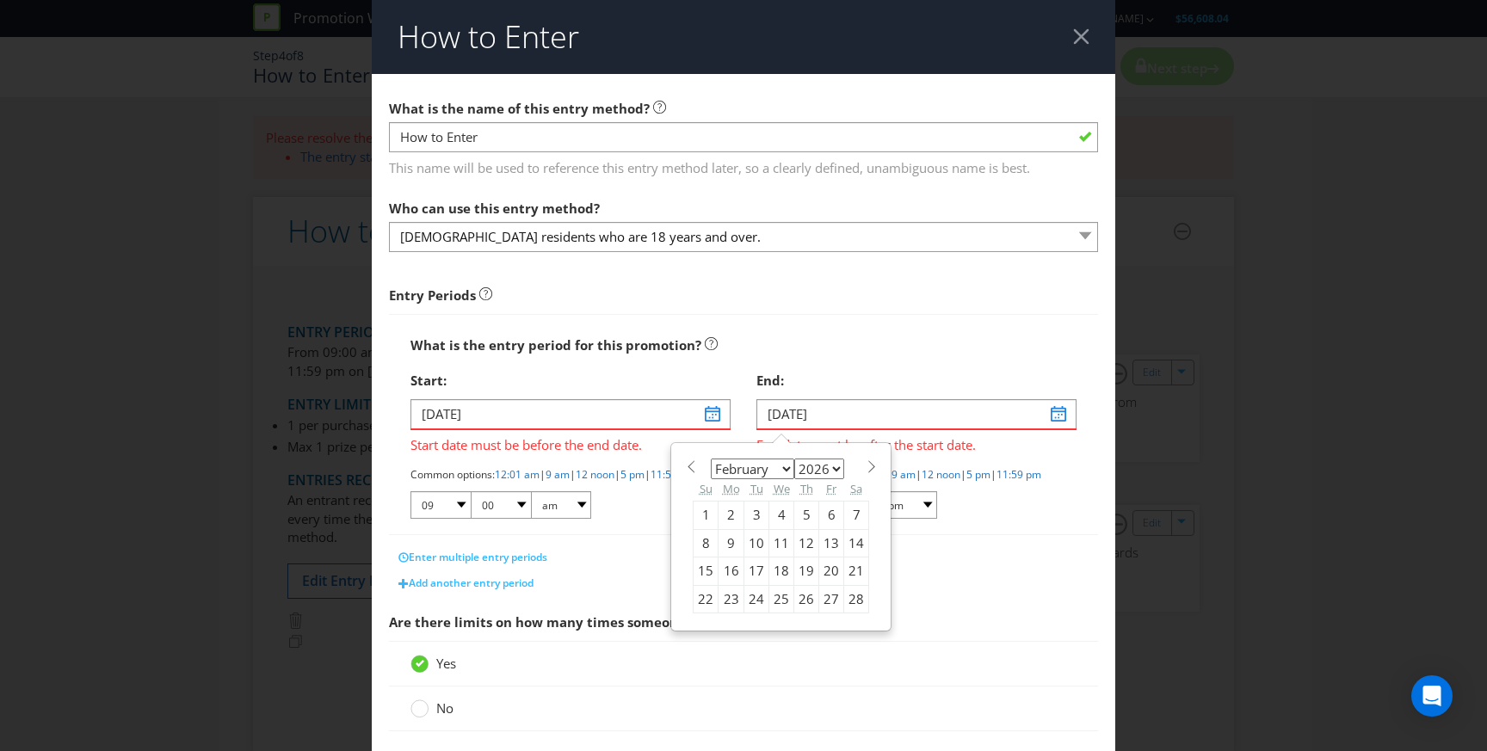
click at [759, 542] on div "10" at bounding box center [756, 543] width 25 height 28
type input "[DATE]"
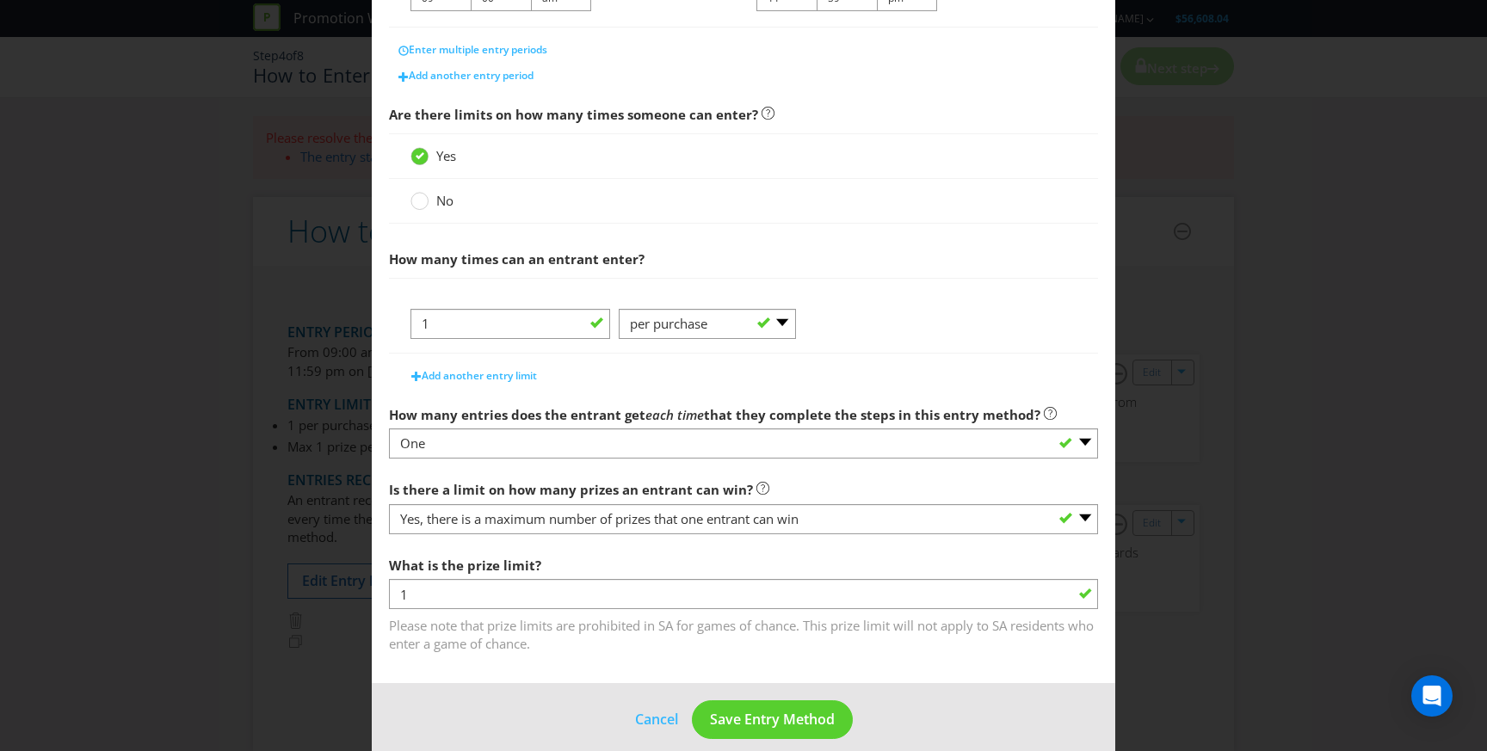
scroll to position [516, 0]
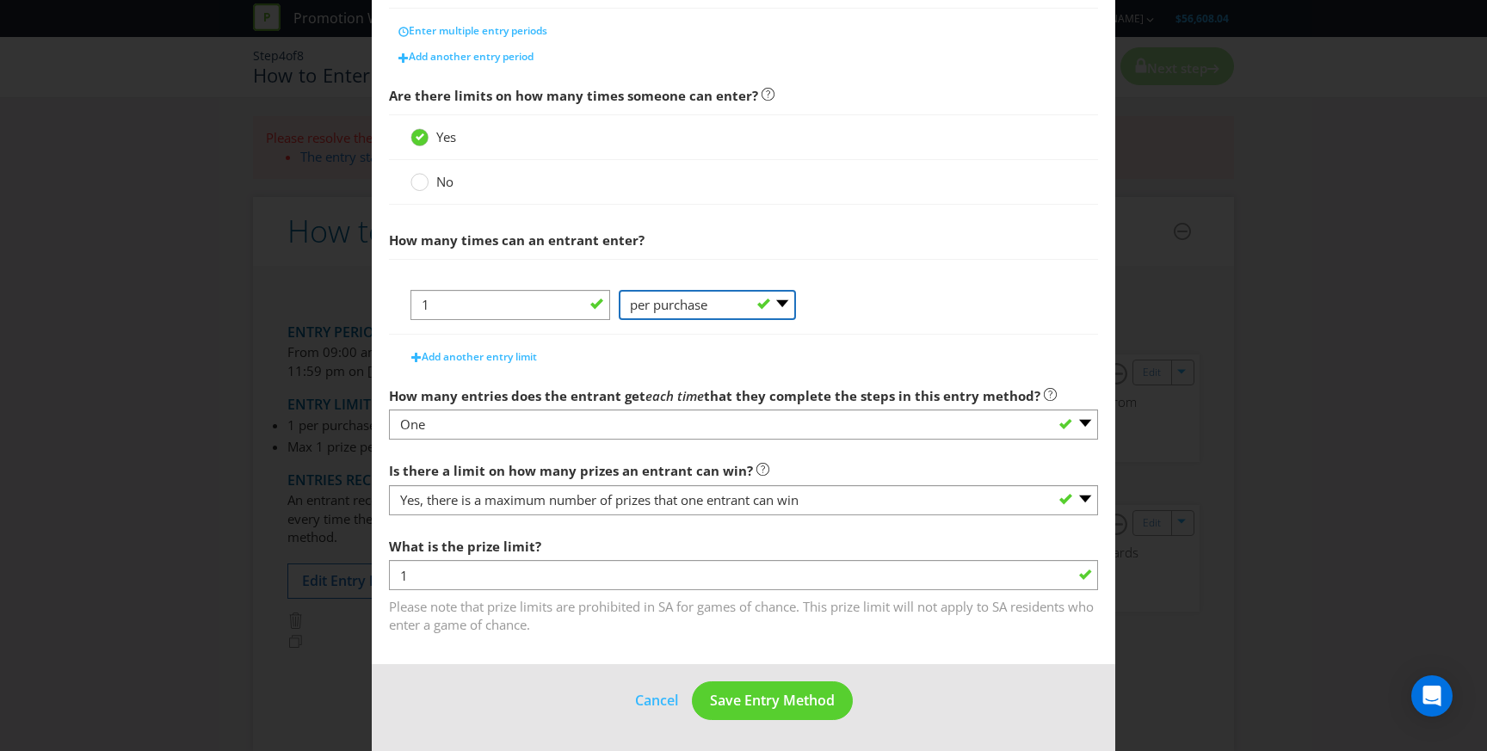
click at [780, 296] on select "-- Please Select -- per person per day per purchase per transaction Other (plea…" at bounding box center [707, 305] width 177 height 30
select select "PER_TRANSACTION"
click at [619, 290] on select "-- Please Select -- per person per day per purchase per transaction Other (plea…" at bounding box center [707, 305] width 177 height 30
click at [901, 303] on div "1 -- Please Select -- per person per day per purchase per transaction Other (pl…" at bounding box center [743, 312] width 666 height 44
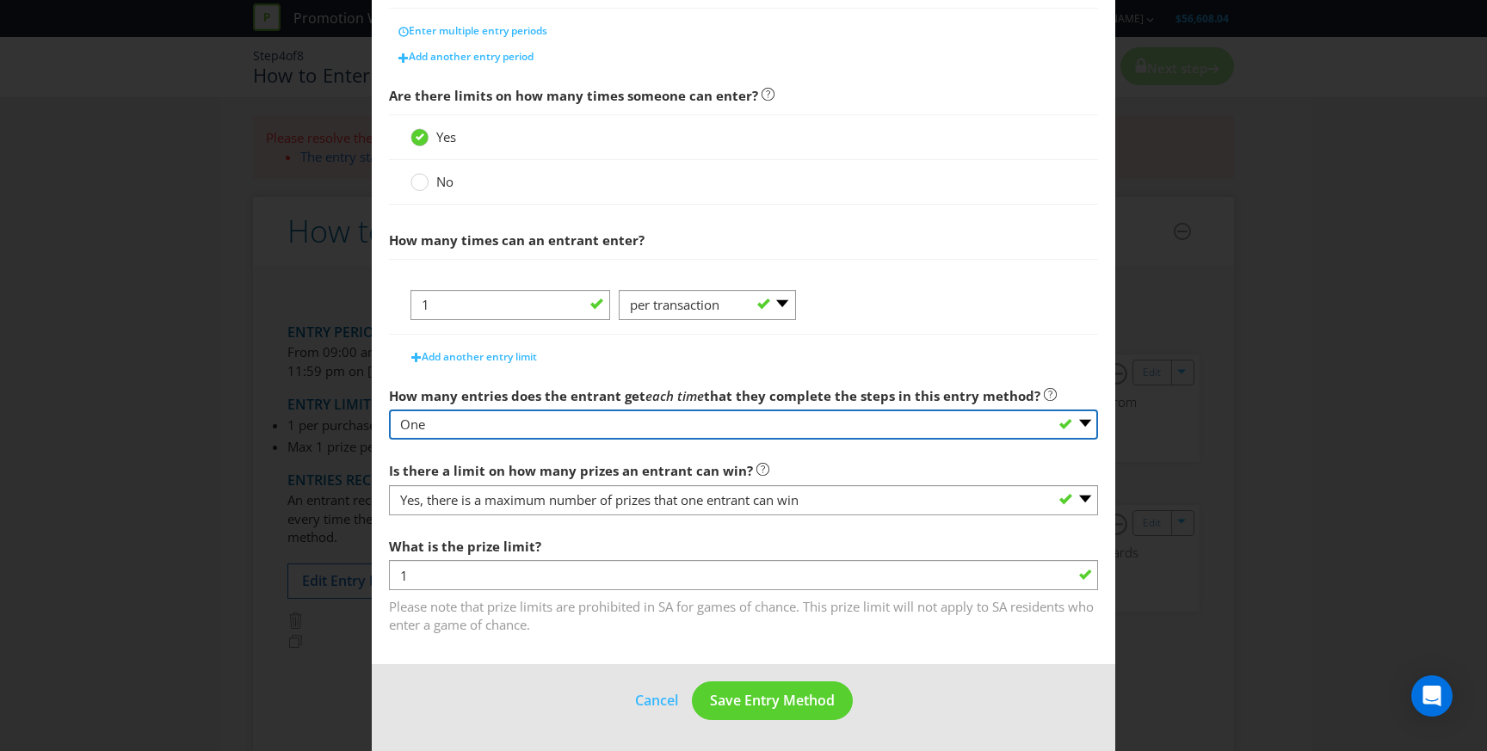
click at [969, 429] on select "-- Please select -- One More than one Other (please specify) Not applicable - g…" at bounding box center [743, 425] width 709 height 30
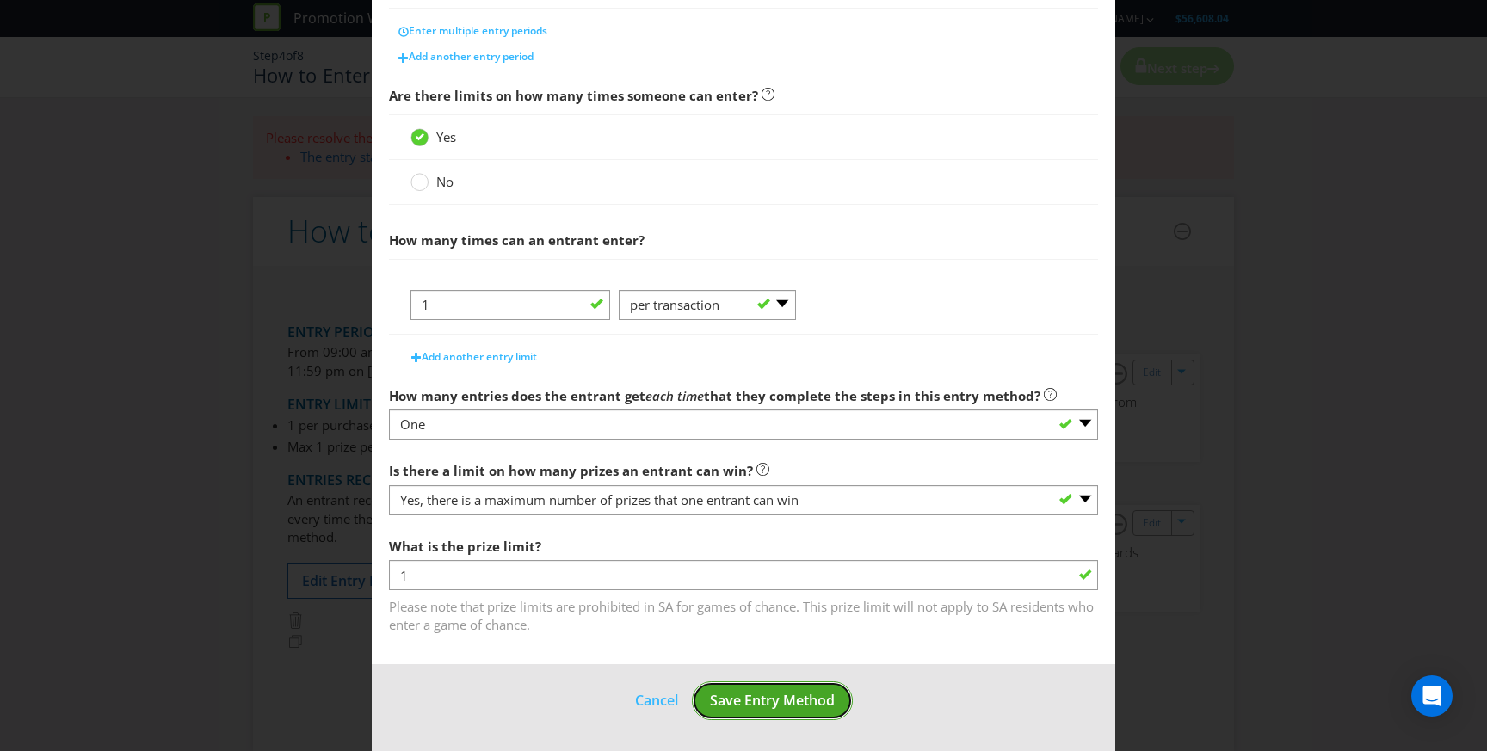
click at [754, 705] on span "Save Entry Method" at bounding box center [772, 700] width 125 height 19
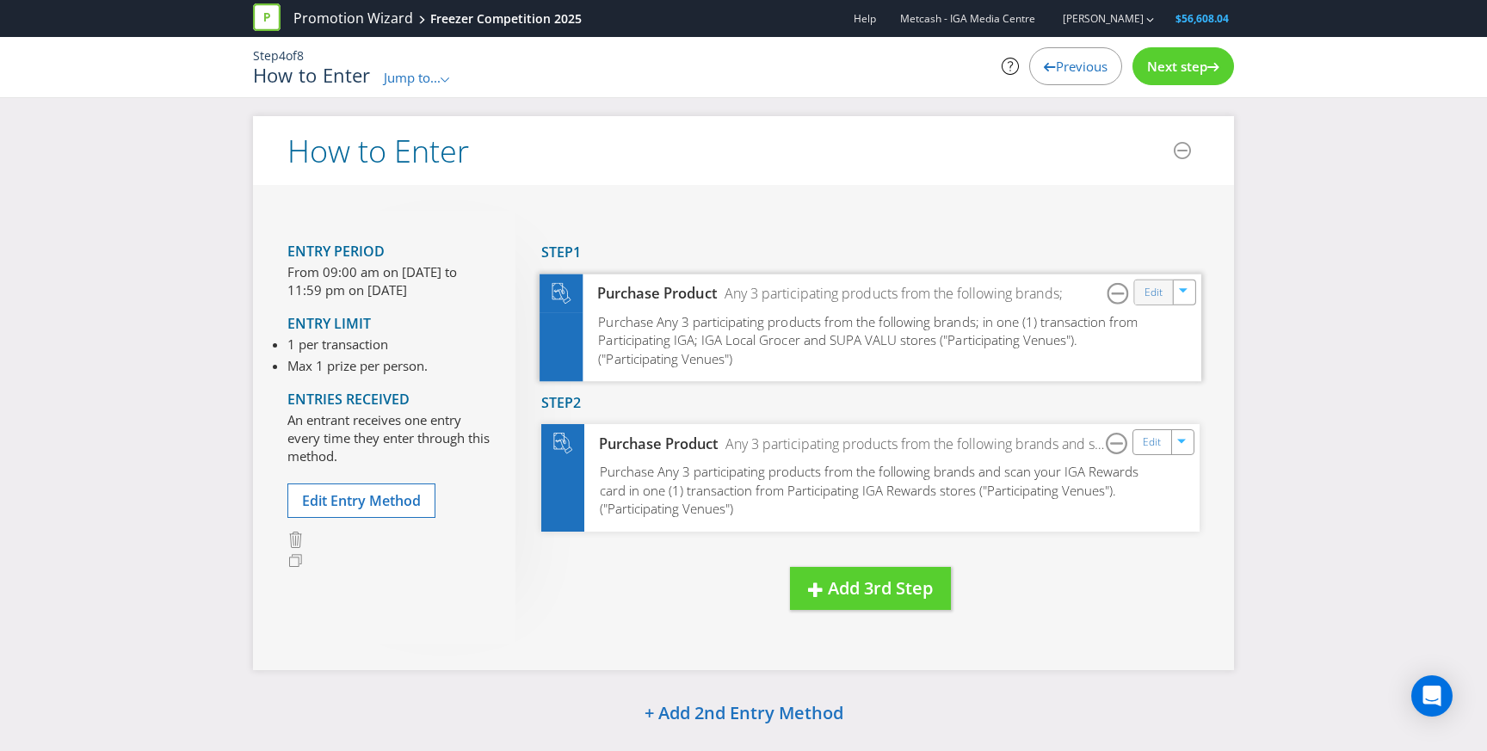
click at [1144, 293] on div "Edit" at bounding box center [1154, 292] width 39 height 24
click at [1157, 290] on link "Edit" at bounding box center [1154, 292] width 18 height 20
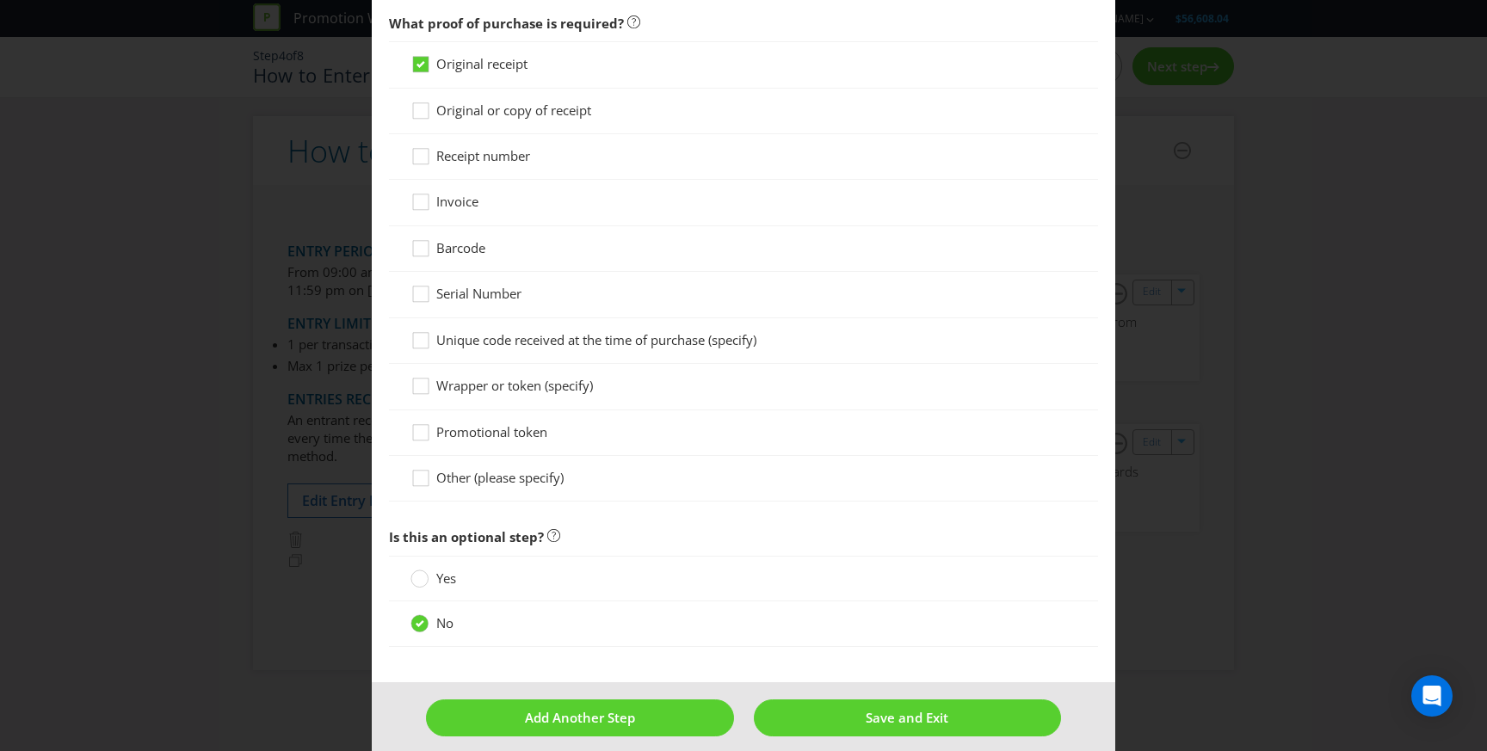
scroll to position [1616, 0]
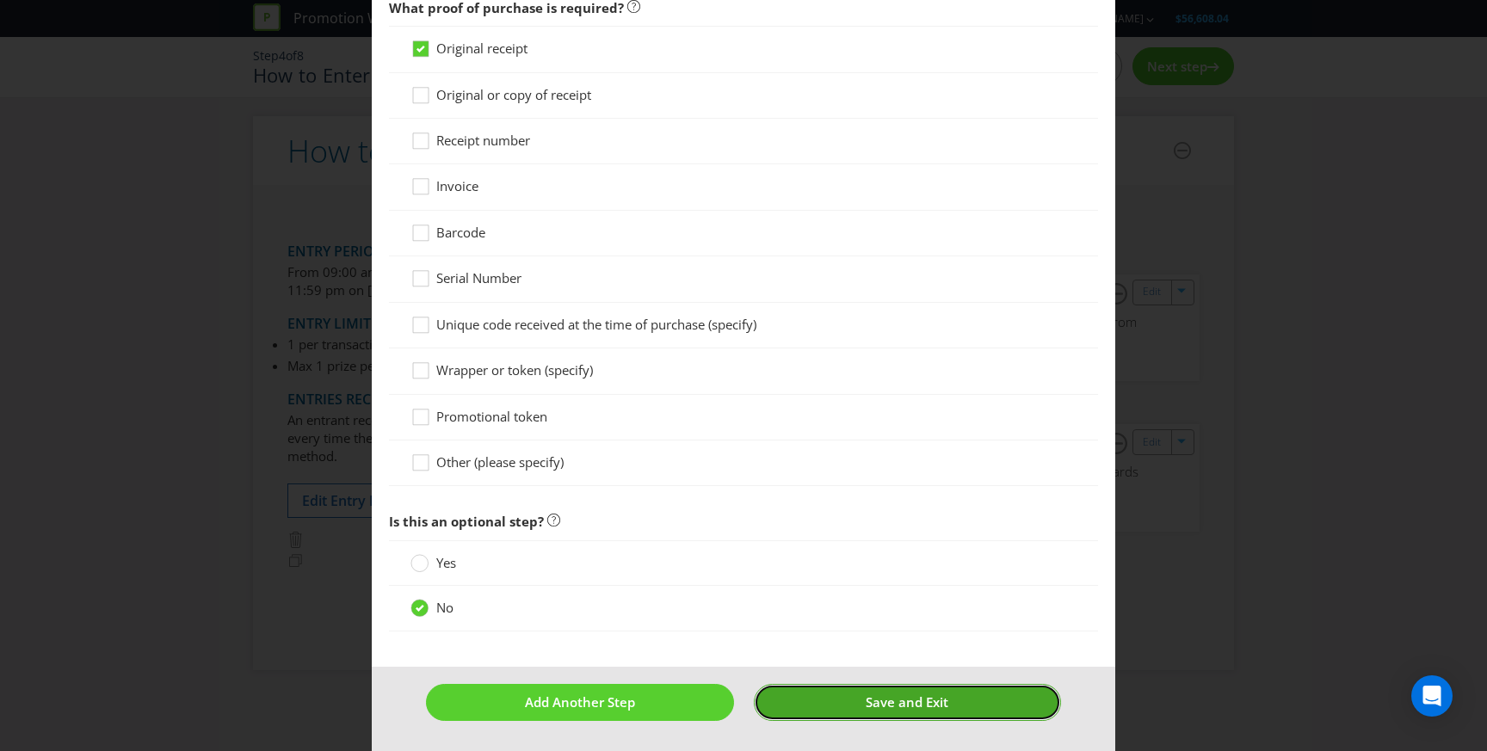
click at [853, 701] on button "Save and Exit" at bounding box center [907, 702] width 307 height 37
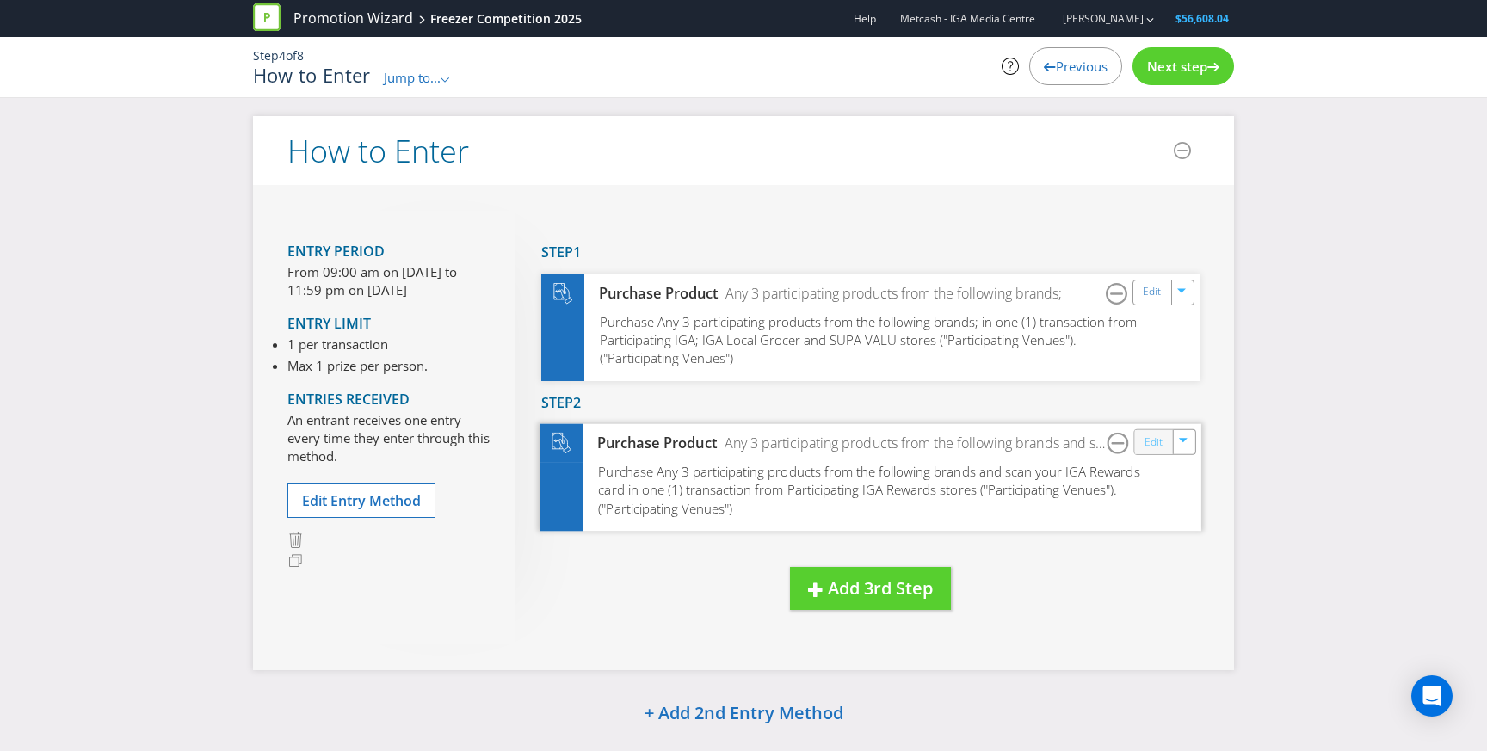
click at [1146, 443] on link "Edit" at bounding box center [1154, 443] width 18 height 20
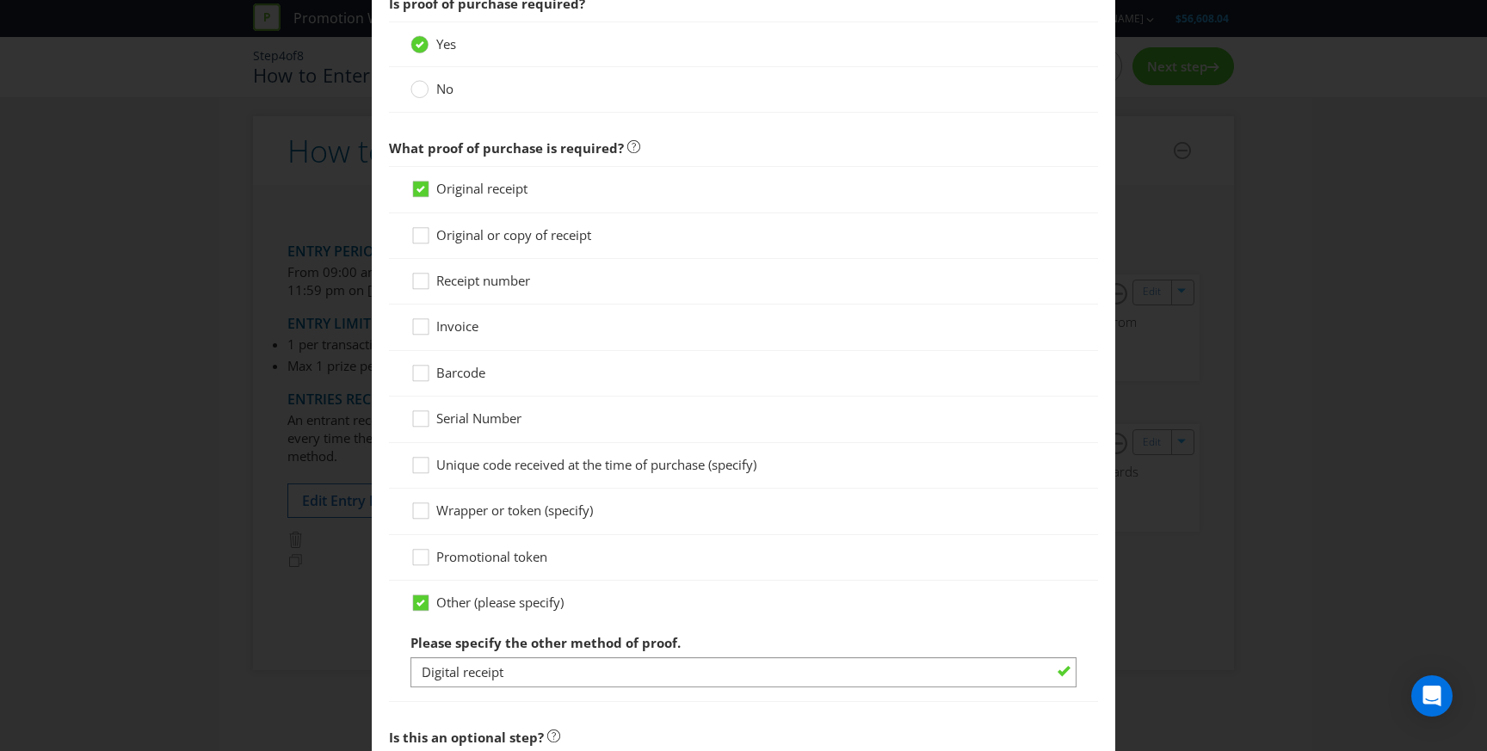
scroll to position [1691, 0]
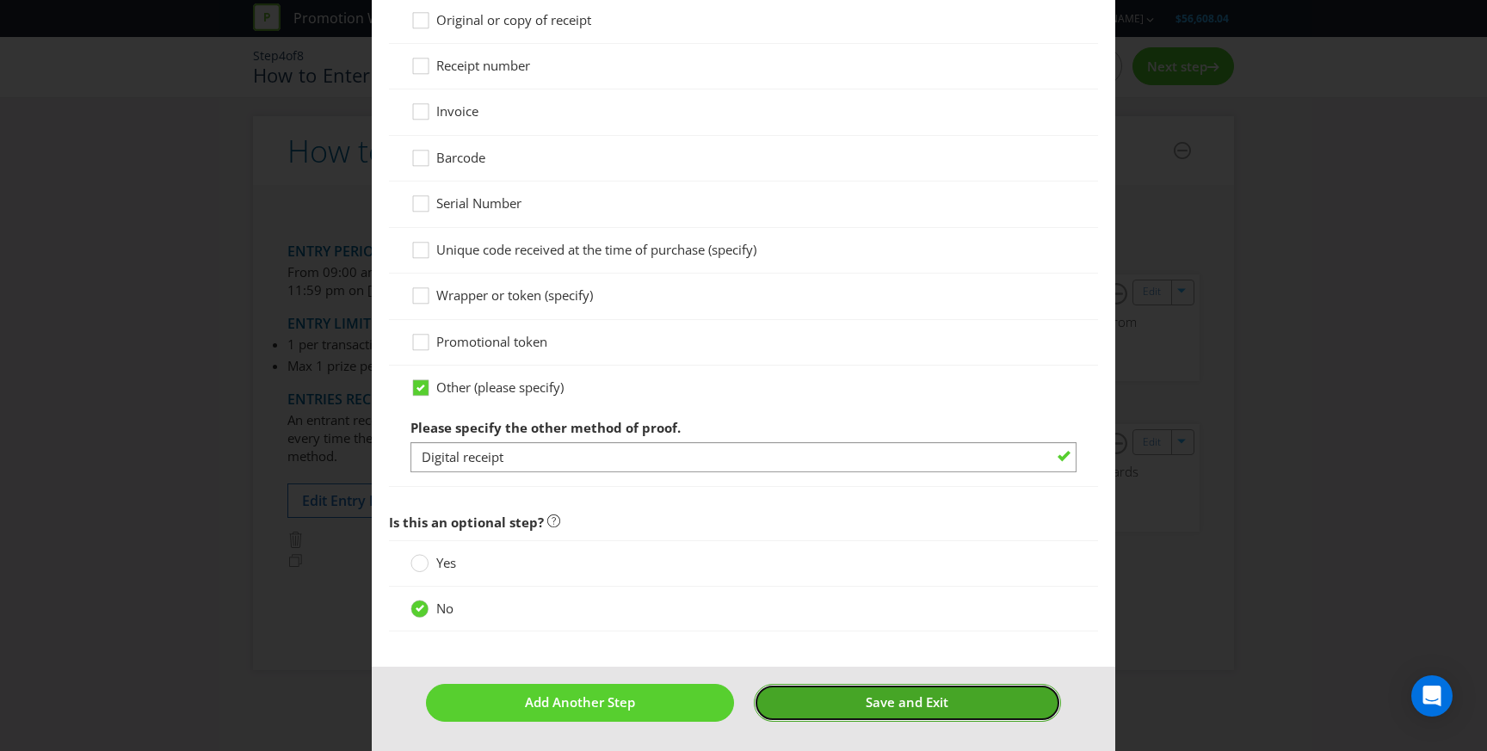
click at [860, 714] on button "Save and Exit" at bounding box center [907, 702] width 307 height 37
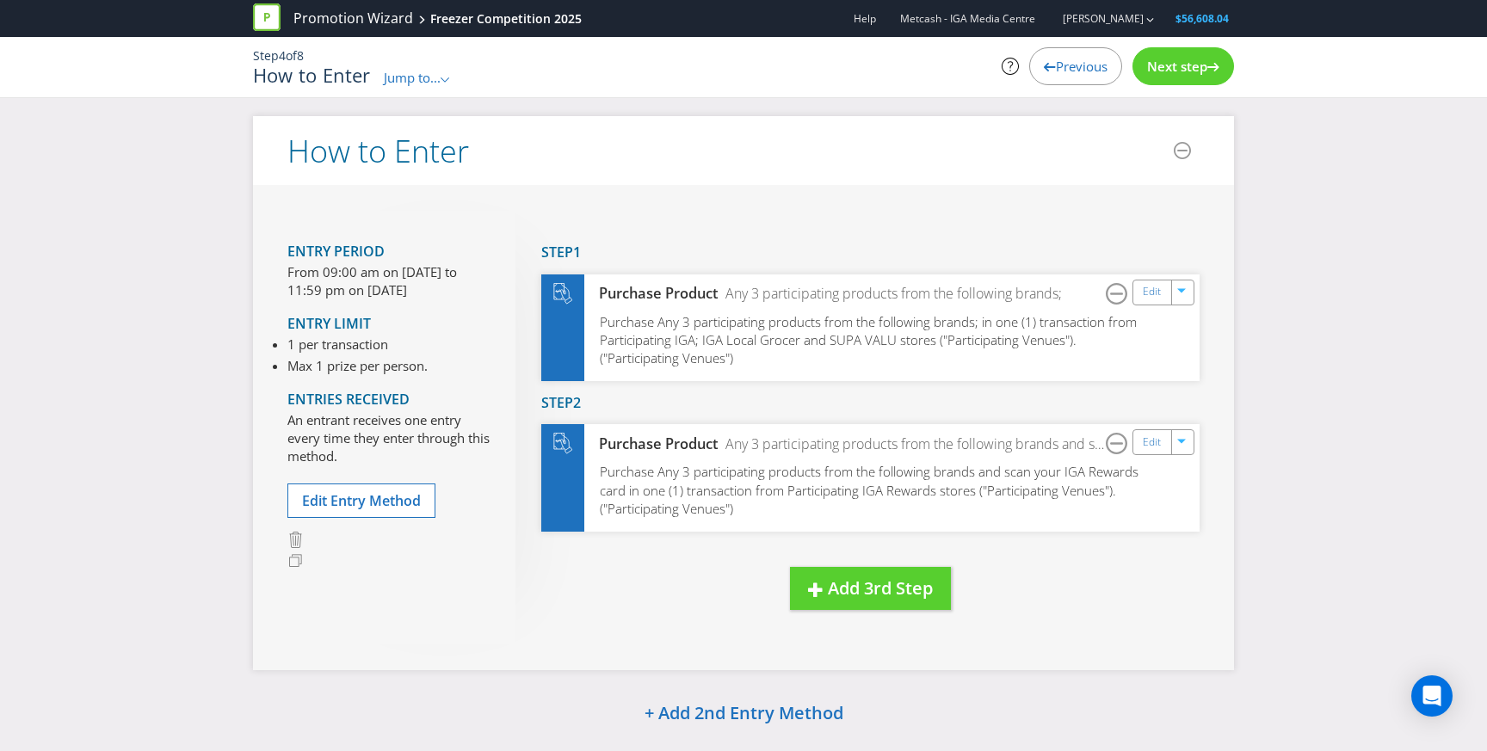
click at [1200, 60] on span "Next step" at bounding box center [1177, 66] width 60 height 17
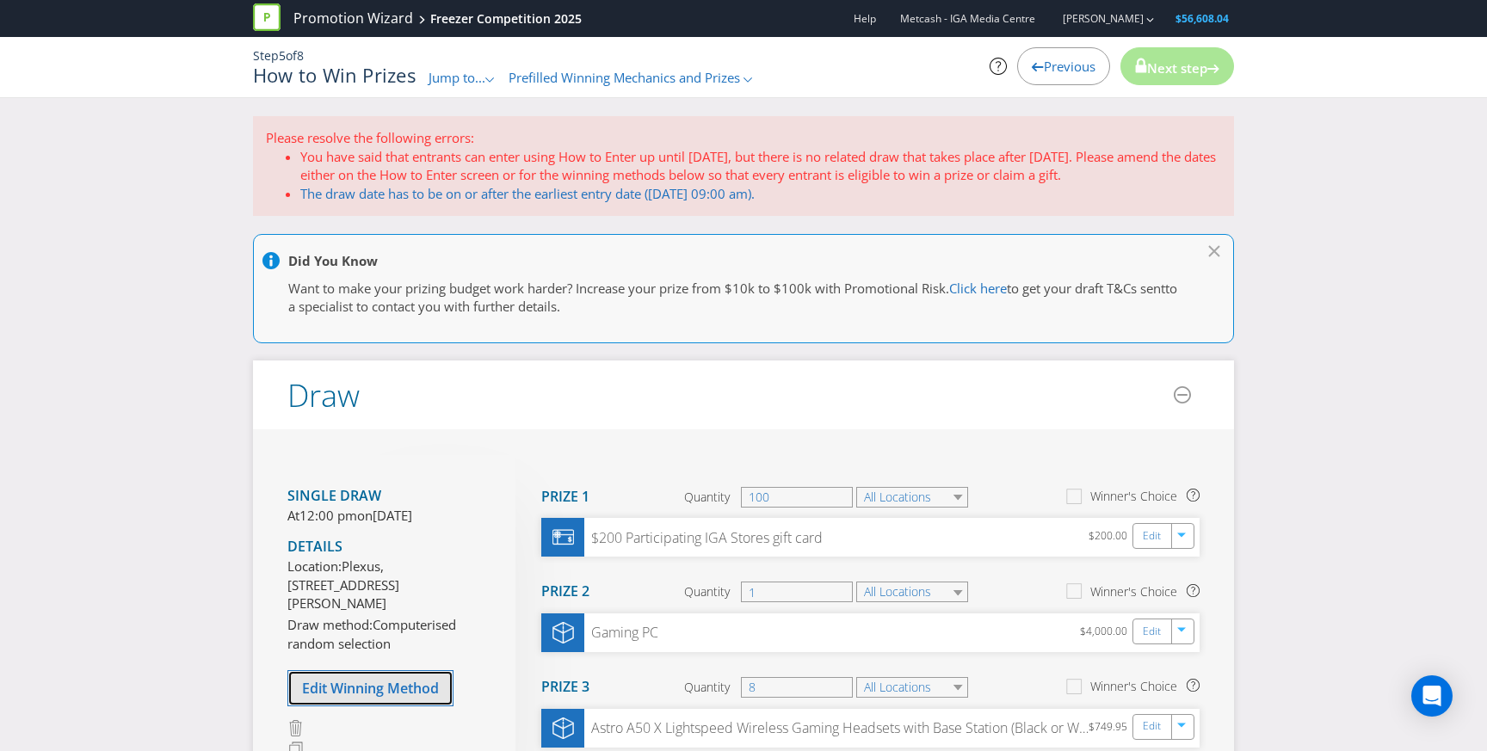
click at [373, 698] on span "Edit Winning Method" at bounding box center [370, 688] width 137 height 19
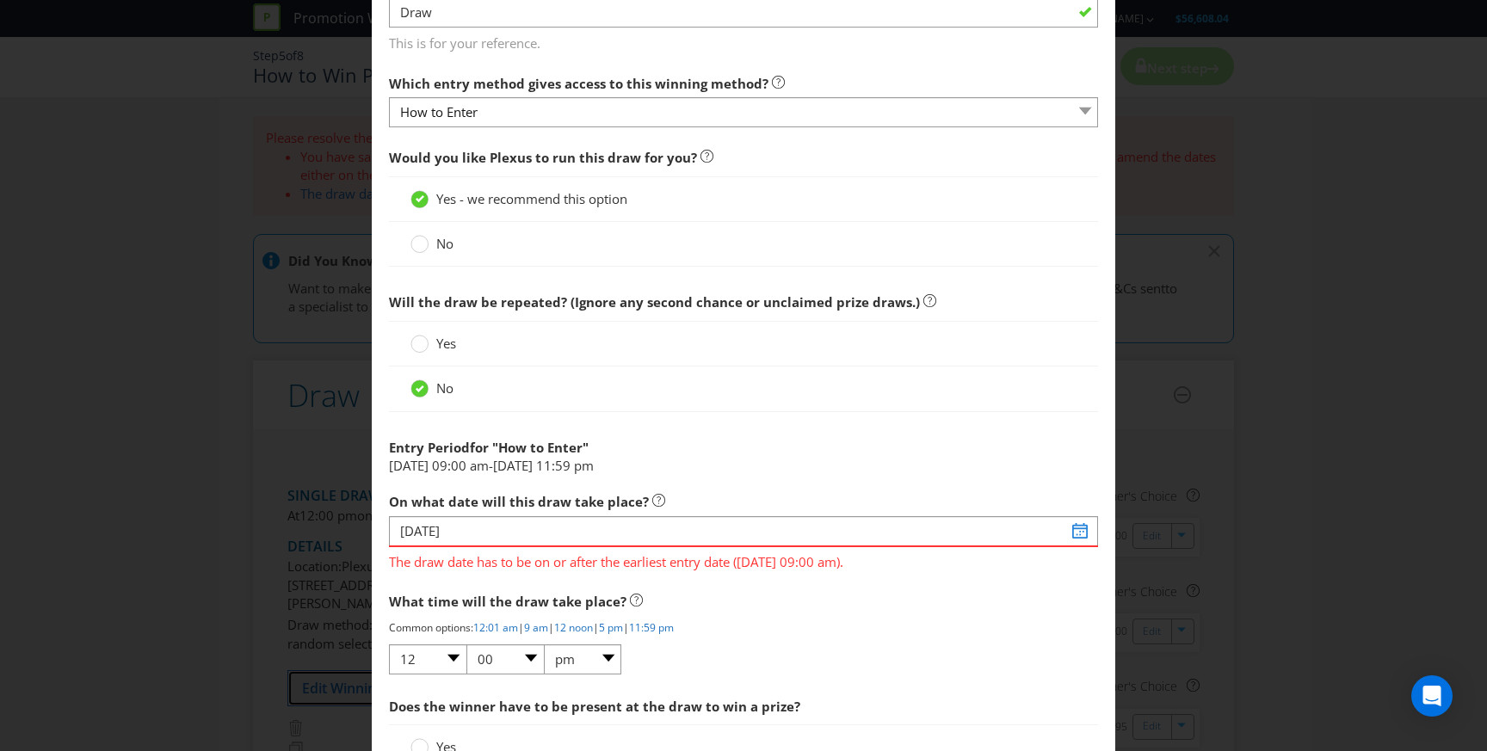
scroll to position [574, 0]
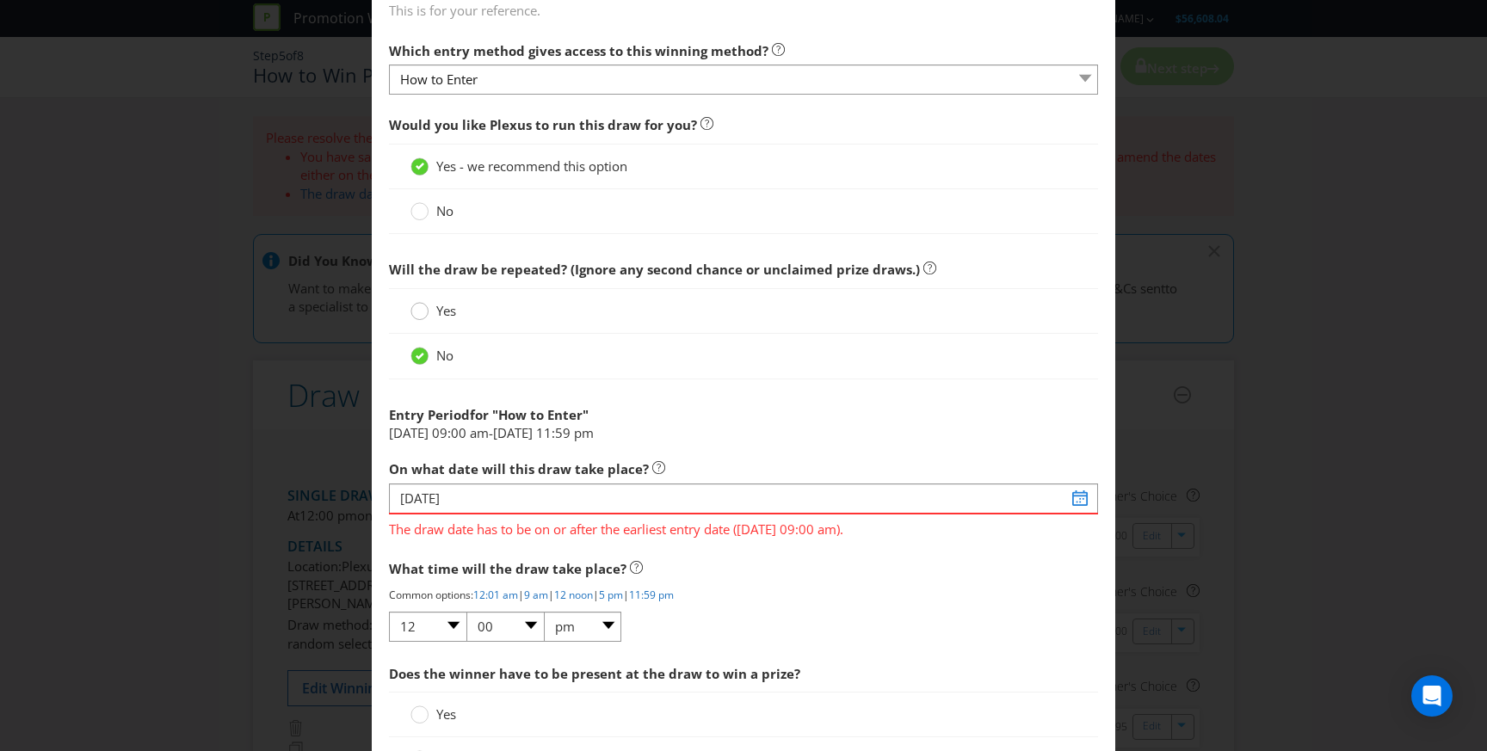
click at [424, 310] on circle at bounding box center [419, 311] width 17 height 17
click at [0, 0] on input "Yes" at bounding box center [0, 0] width 0 height 0
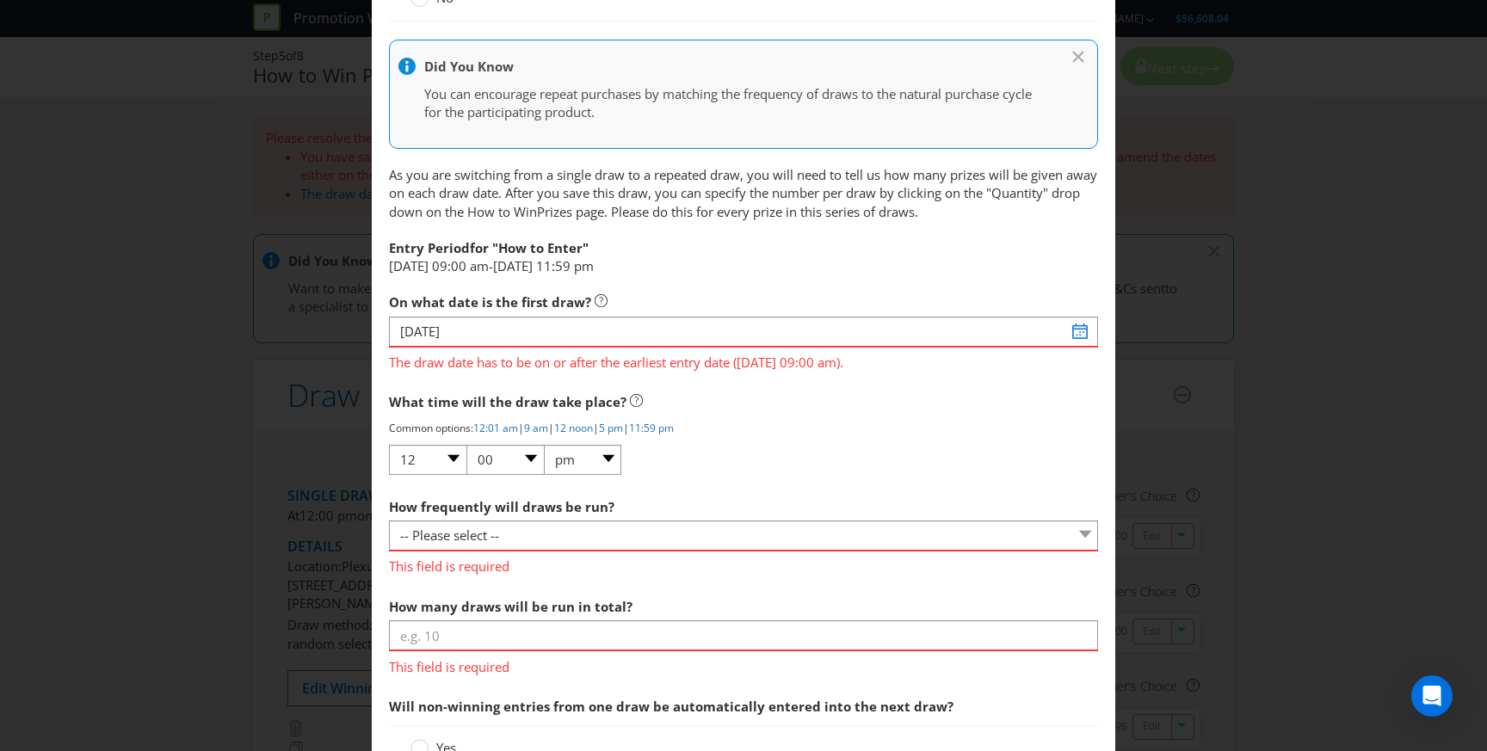
scroll to position [935, 0]
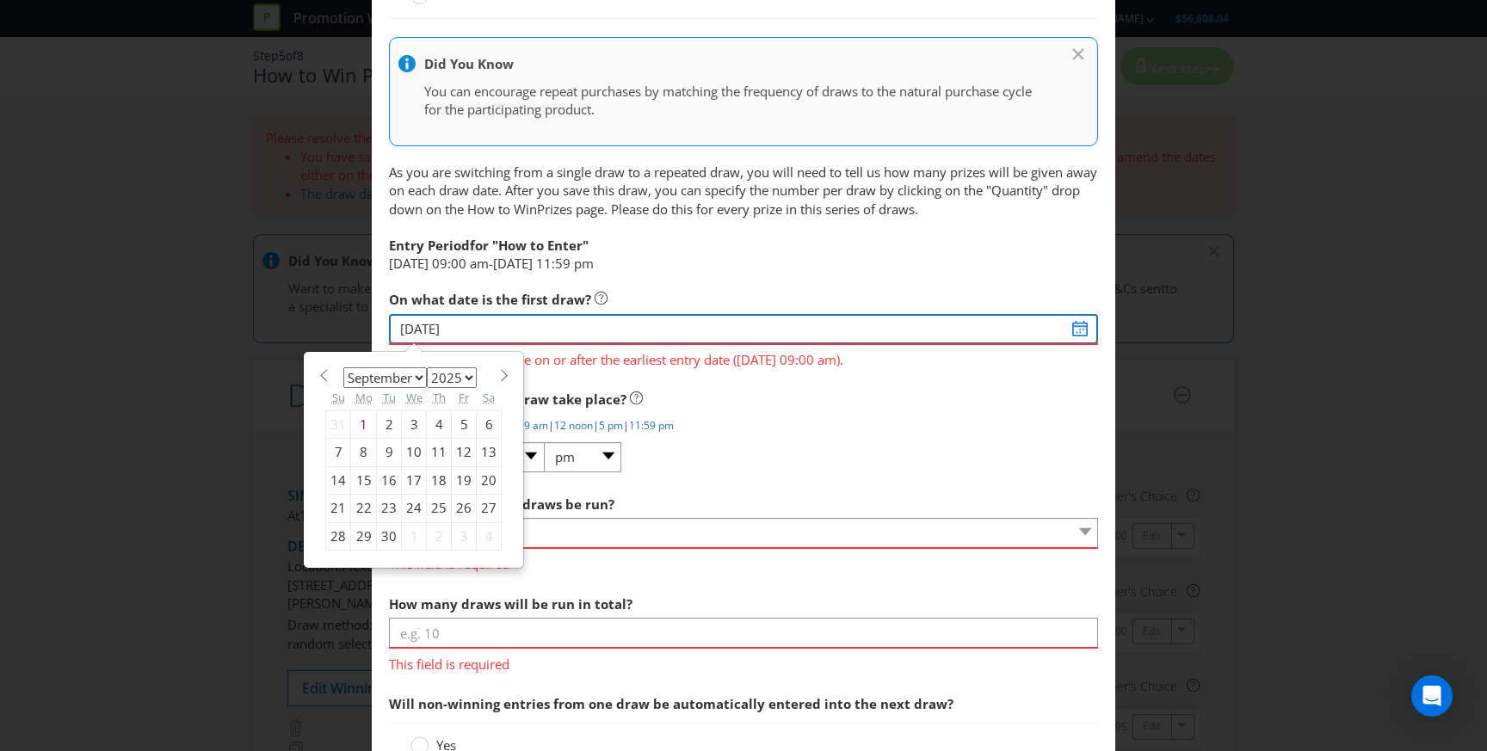
click at [1088, 327] on input "[DATE]" at bounding box center [743, 329] width 709 height 30
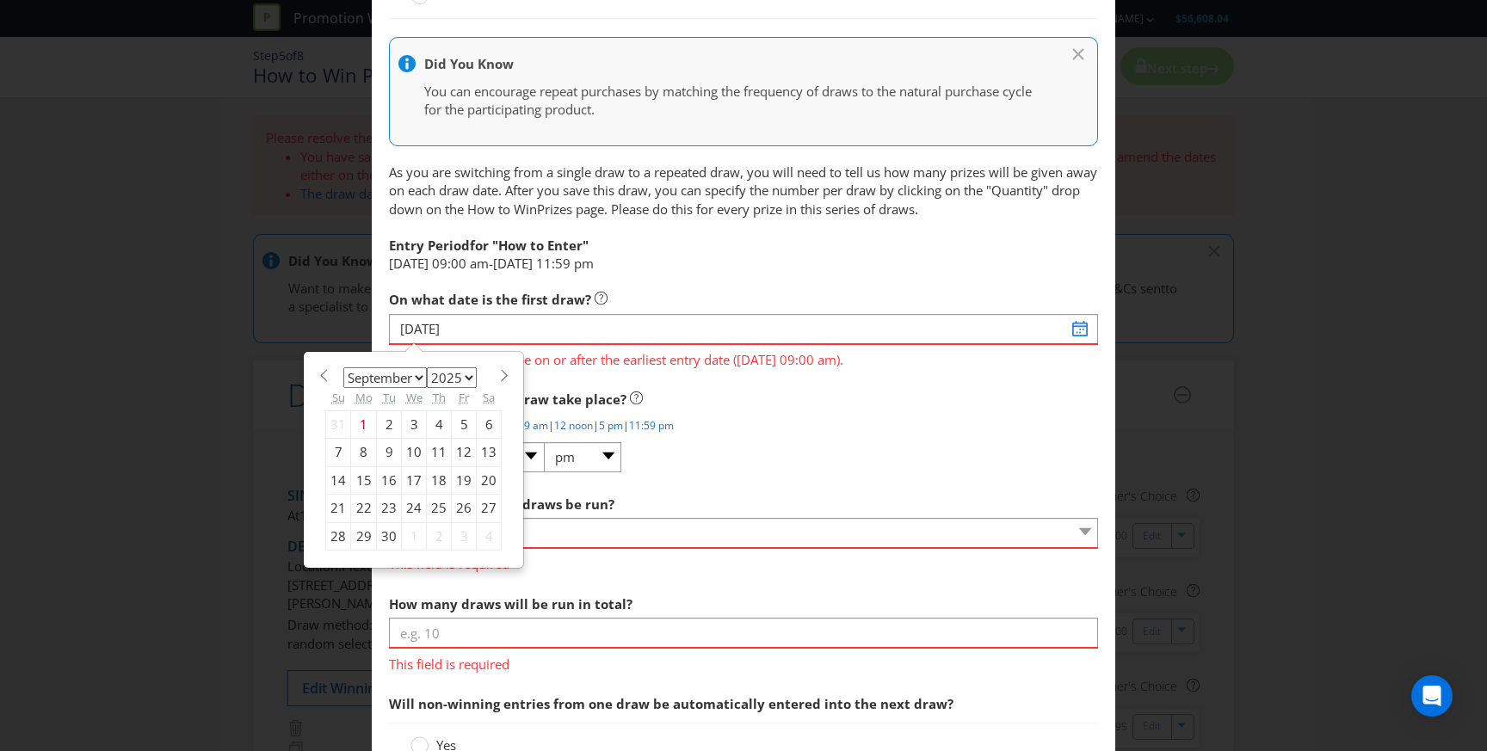
click at [504, 375] on span at bounding box center [503, 375] width 13 height 13
select select "0"
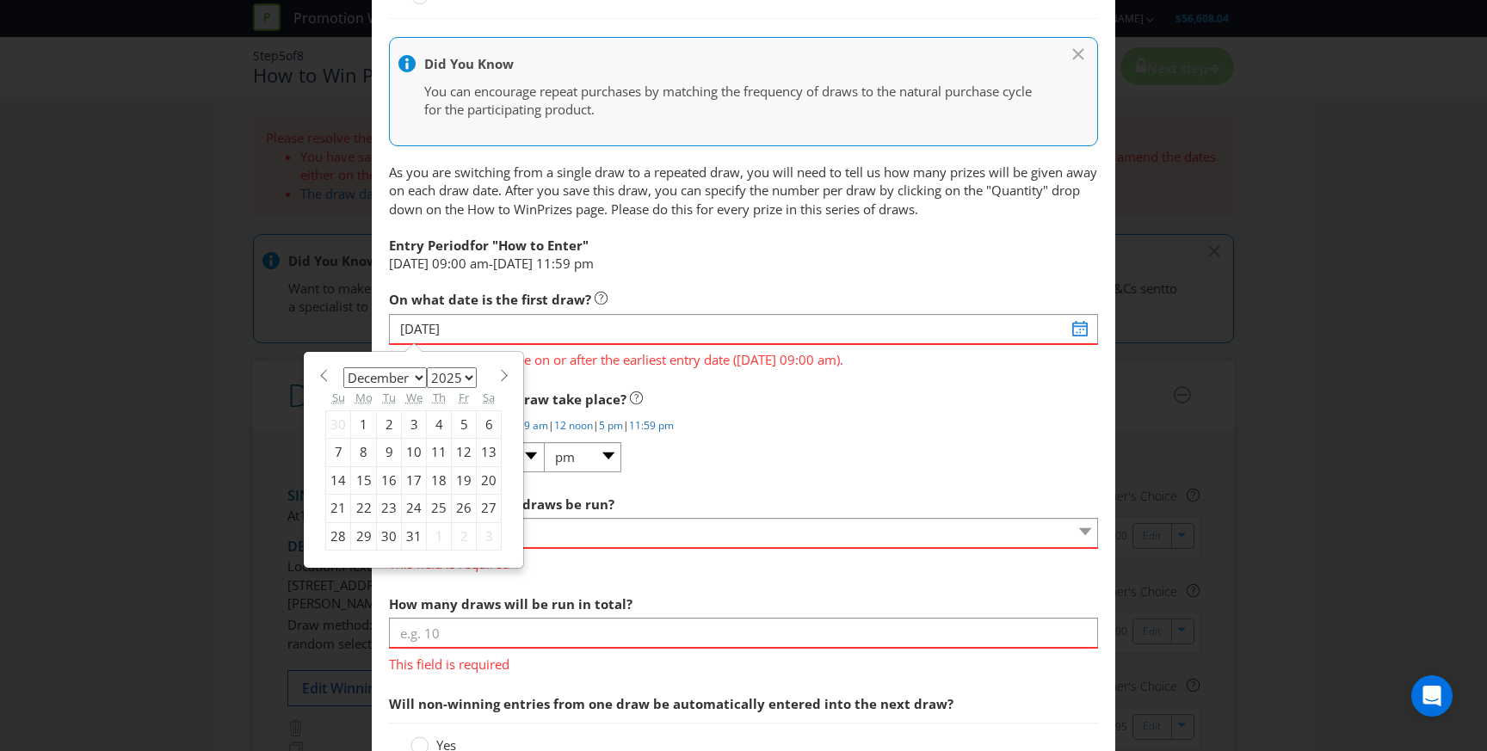
select select "2026"
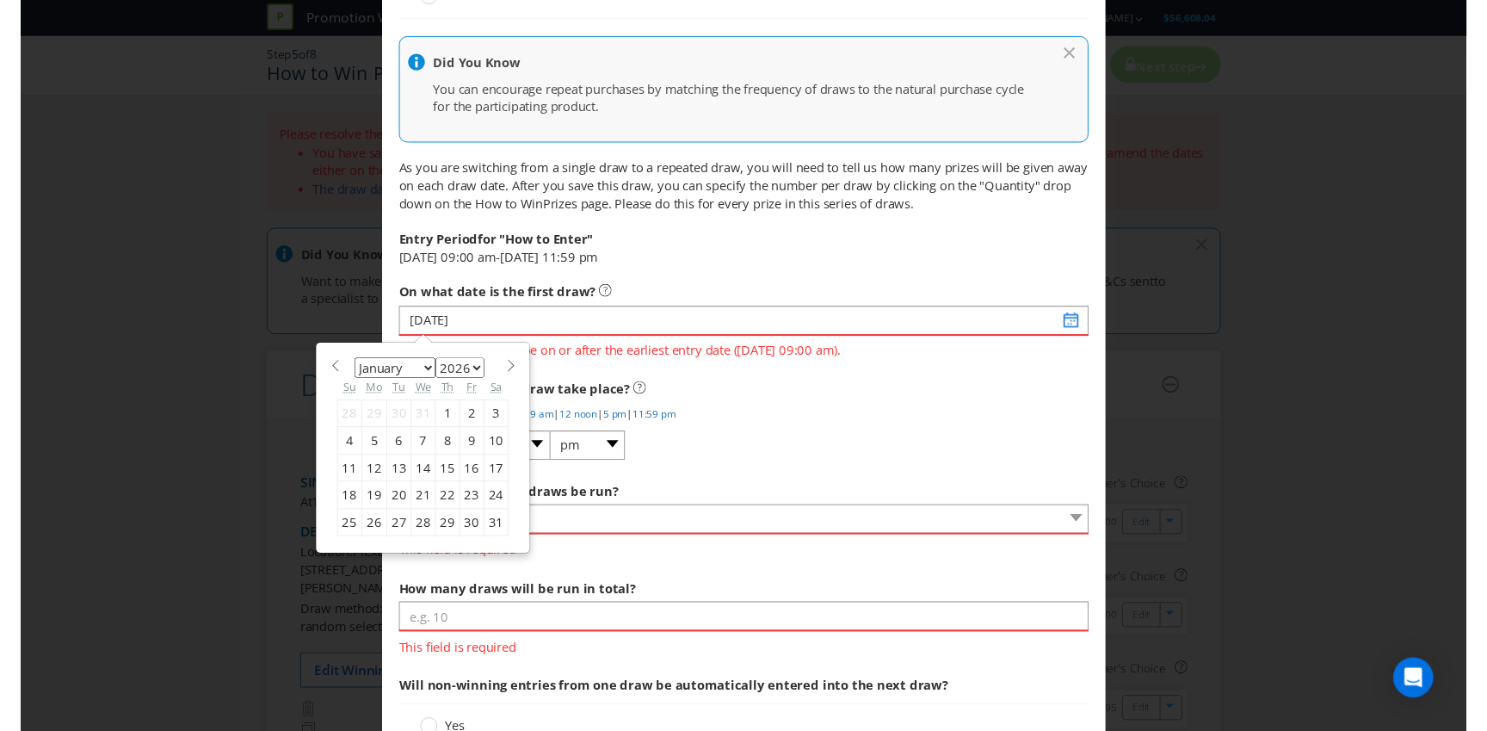
scroll to position [0, 0]
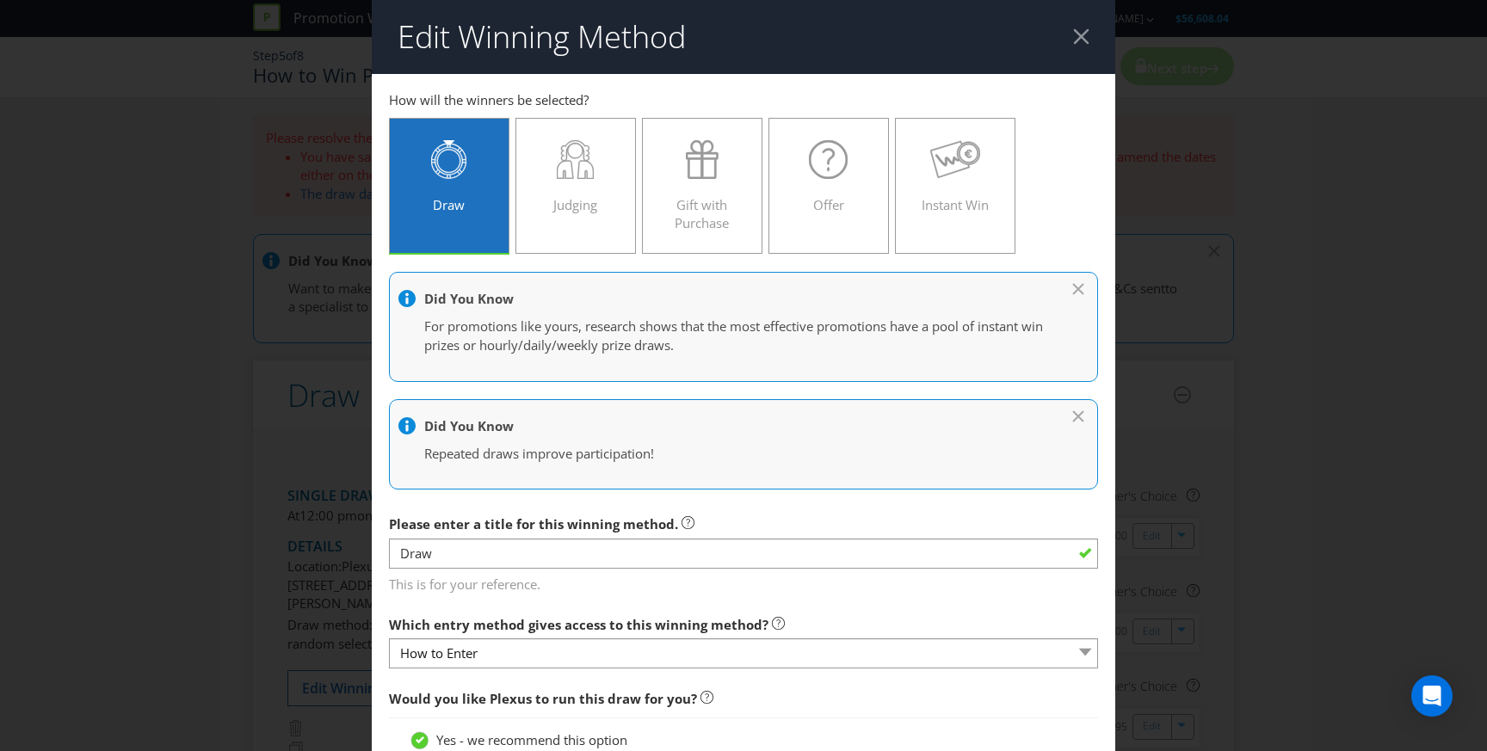
click at [1073, 40] on div at bounding box center [1081, 36] width 16 height 16
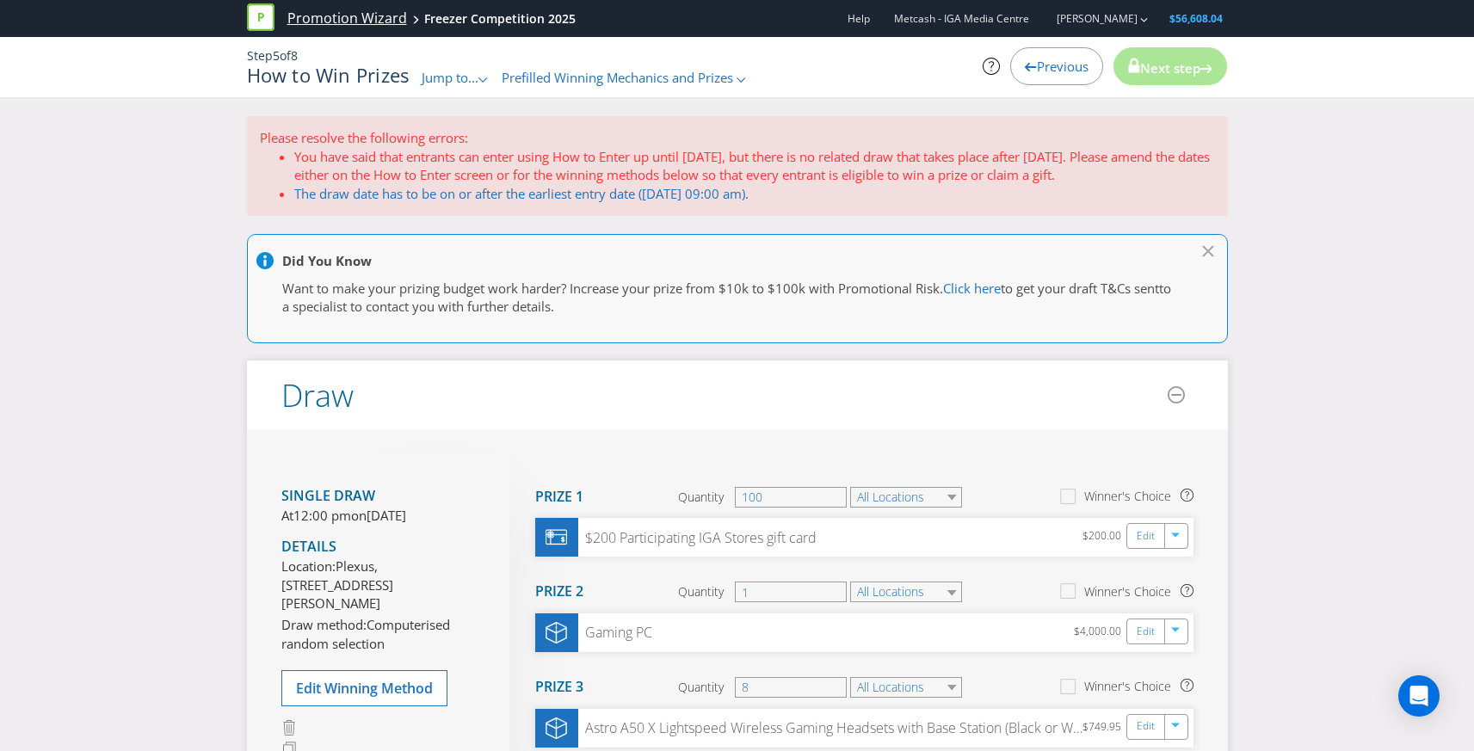
click at [353, 18] on link "Promotion Wizard" at bounding box center [347, 19] width 120 height 20
